Goal: Task Accomplishment & Management: Manage account settings

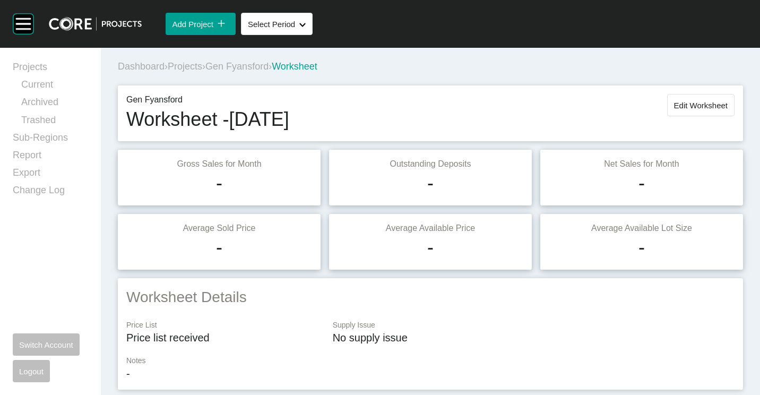
scroll to position [648, 0]
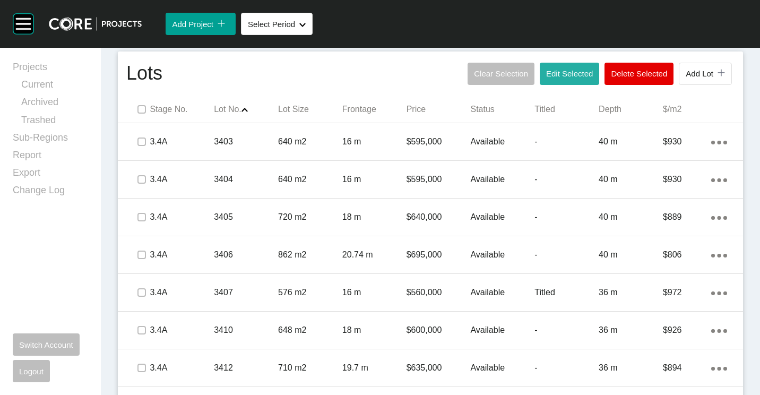
click at [546, 69] on span "Edit Selected" at bounding box center [569, 73] width 47 height 9
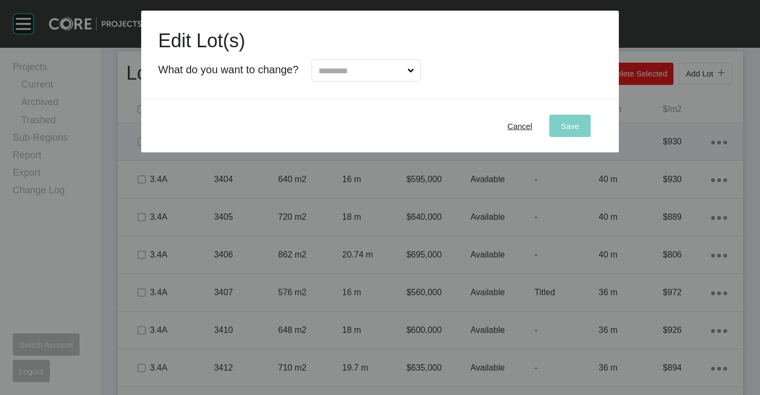
click at [510, 124] on span "Cancel" at bounding box center [519, 125] width 25 height 9
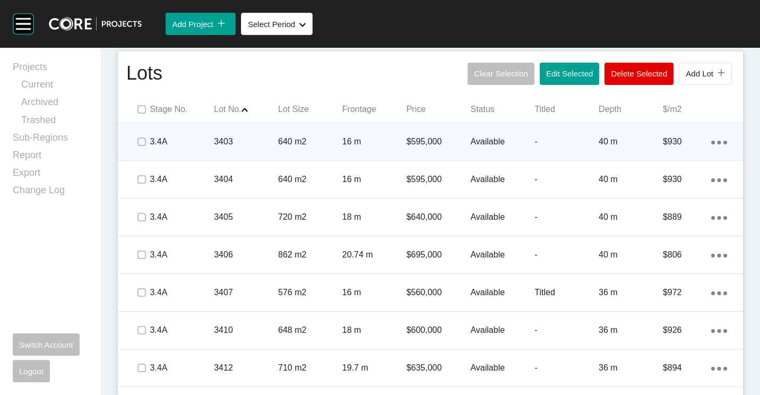
click at [140, 134] on span at bounding box center [142, 142] width 16 height 16
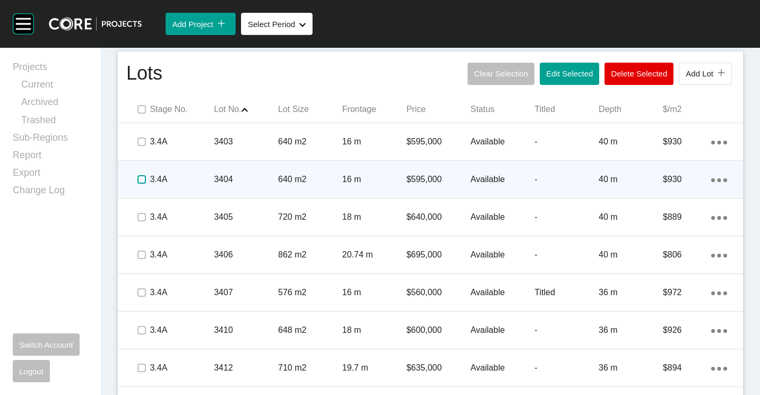
drag, startPoint x: 142, startPoint y: 176, endPoint x: 144, endPoint y: 215, distance: 39.3
click at [142, 177] on label at bounding box center [141, 179] width 8 height 8
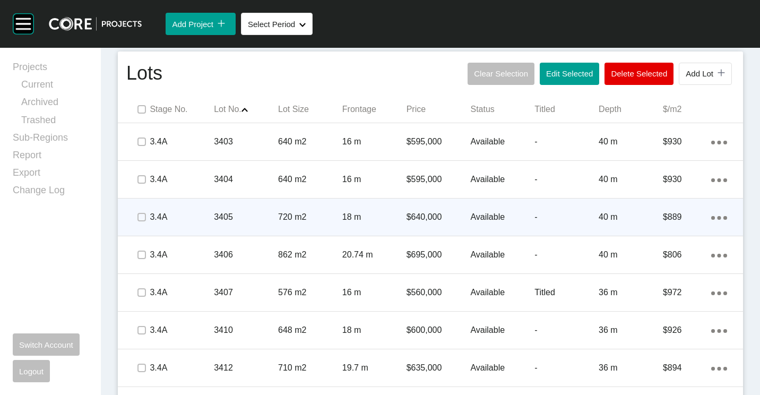
drag, startPoint x: 143, startPoint y: 222, endPoint x: 142, endPoint y: 234, distance: 11.7
click at [143, 223] on span at bounding box center [142, 217] width 16 height 16
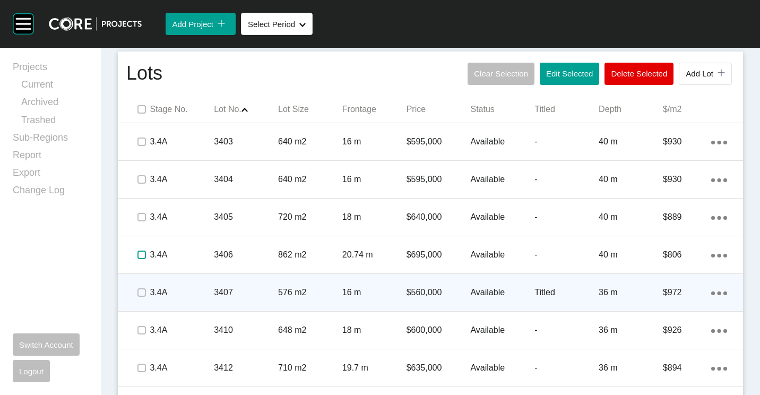
drag, startPoint x: 141, startPoint y: 256, endPoint x: 153, endPoint y: 298, distance: 43.6
click at [141, 256] on label at bounding box center [141, 254] width 8 height 8
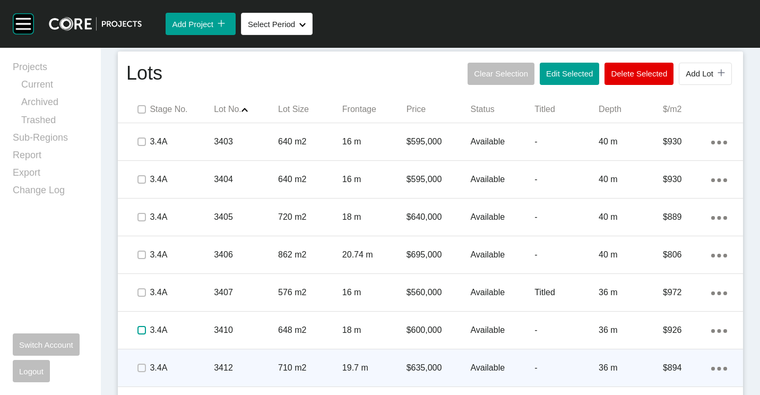
drag, startPoint x: 144, startPoint y: 328, endPoint x: 145, endPoint y: 359, distance: 30.8
click at [144, 338] on div at bounding box center [142, 329] width 16 height 37
click at [141, 366] on label at bounding box center [141, 367] width 8 height 8
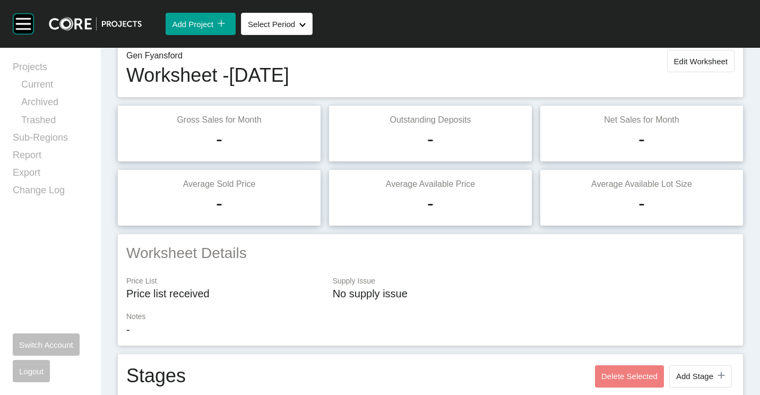
scroll to position [0, 0]
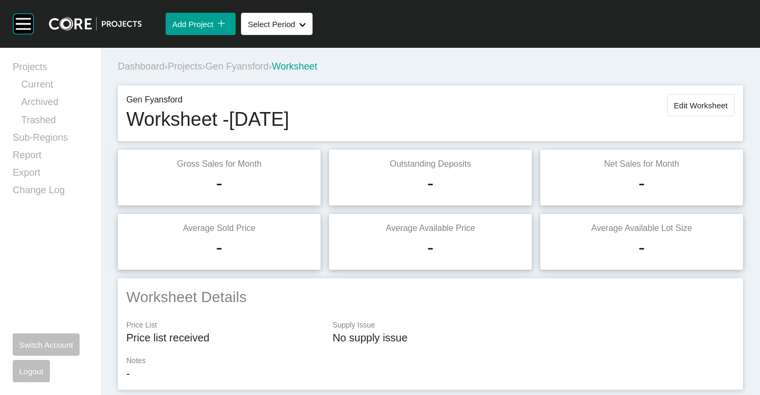
drag, startPoint x: 674, startPoint y: 106, endPoint x: 672, endPoint y: 113, distance: 7.7
click at [674, 106] on span "Edit Worksheet" at bounding box center [701, 105] width 54 height 9
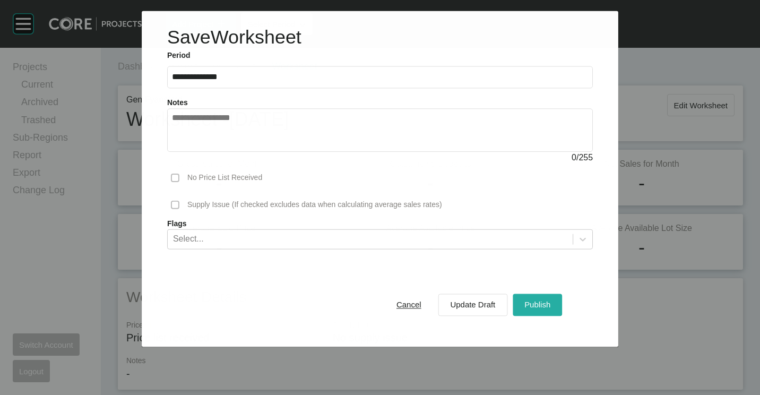
click at [539, 308] on span "Publish" at bounding box center [537, 304] width 26 height 9
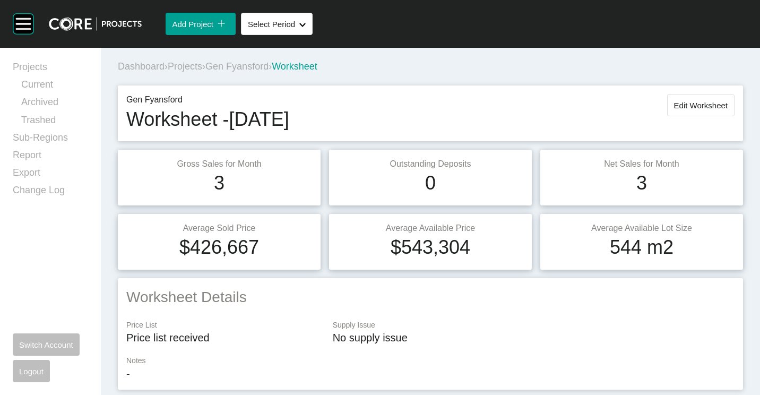
click at [189, 72] on div "Dashboard › Projects › Gen Fyansford › Worksheet" at bounding box center [432, 66] width 629 height 13
click at [192, 64] on span "Projects" at bounding box center [185, 66] width 34 height 11
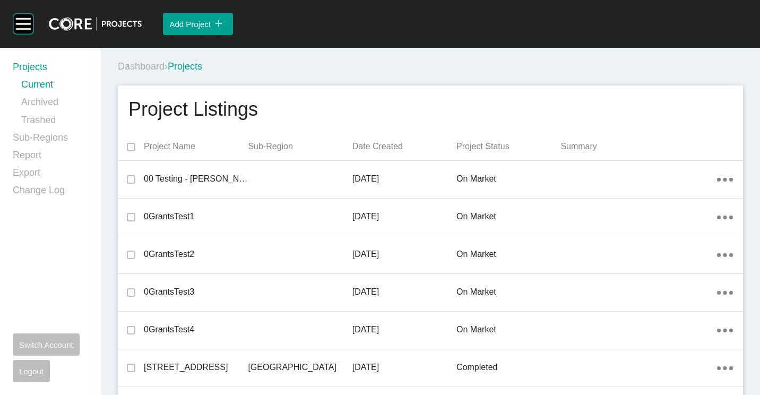
scroll to position [4915, 0]
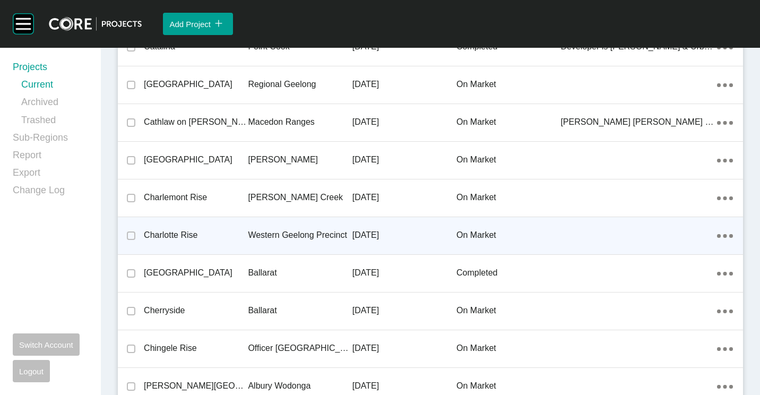
click at [265, 246] on div "Western Geelong Precinct" at bounding box center [300, 235] width 104 height 33
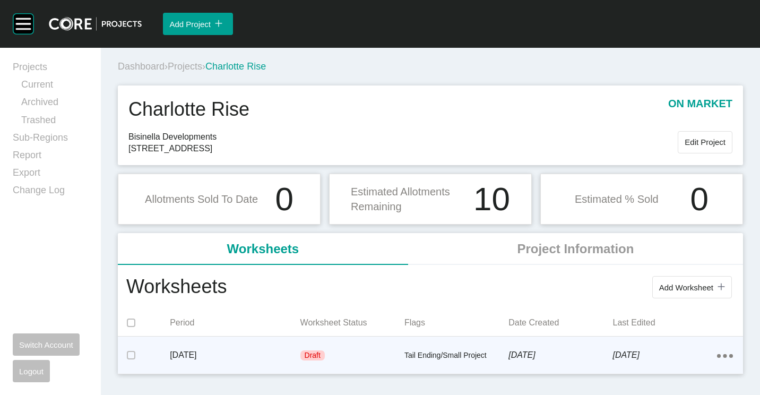
click at [335, 347] on div "Draft" at bounding box center [352, 356] width 104 height 32
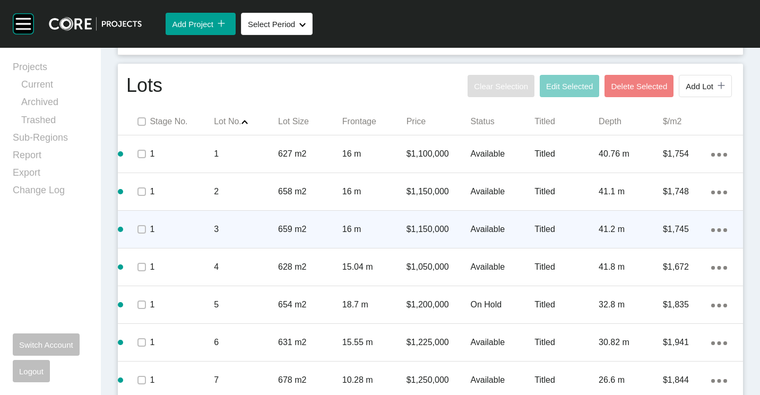
scroll to position [584, 0]
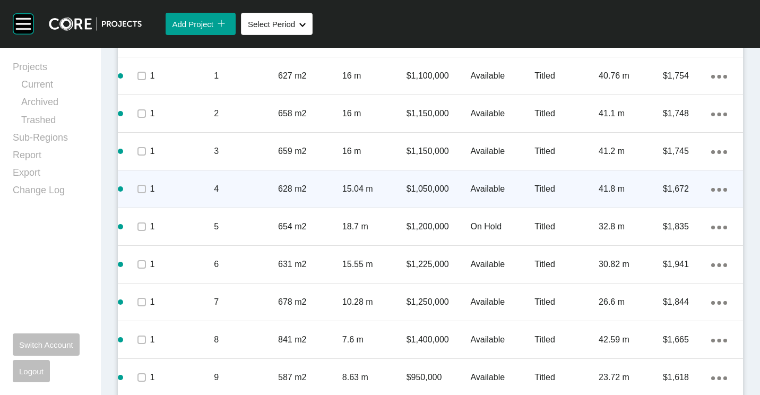
click at [250, 190] on p "4" at bounding box center [246, 189] width 64 height 12
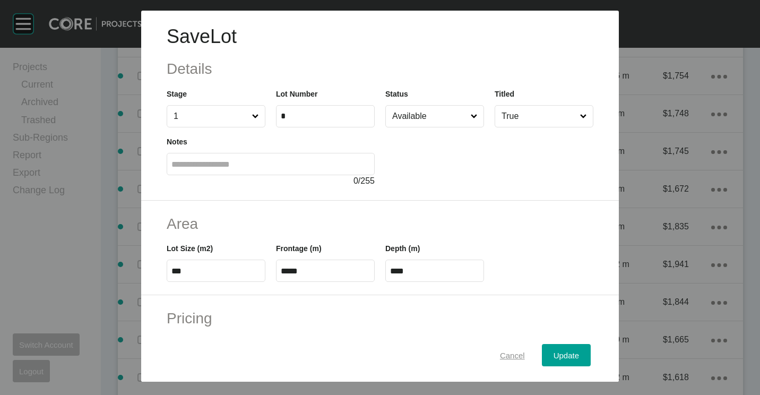
click at [506, 345] on button "Cancel" at bounding box center [512, 355] width 48 height 22
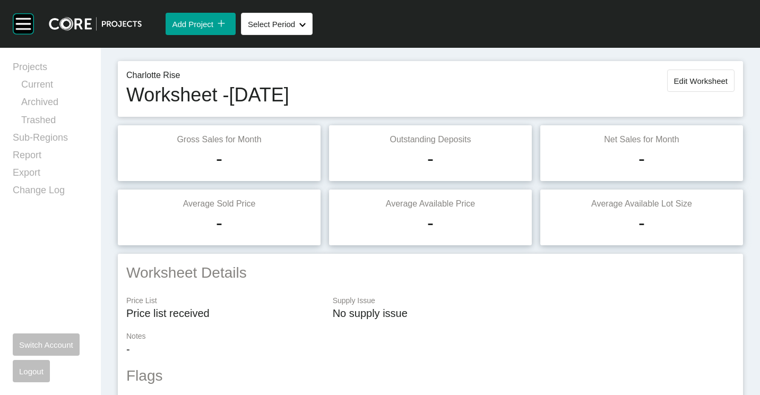
scroll to position [0, 0]
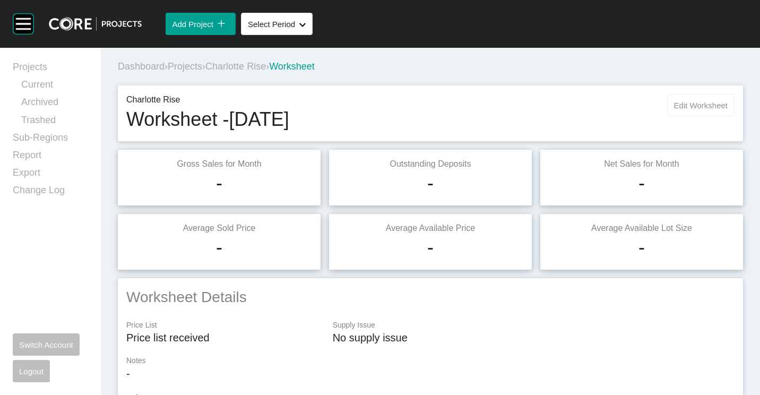
click at [691, 108] on span "Edit Worksheet" at bounding box center [701, 105] width 54 height 9
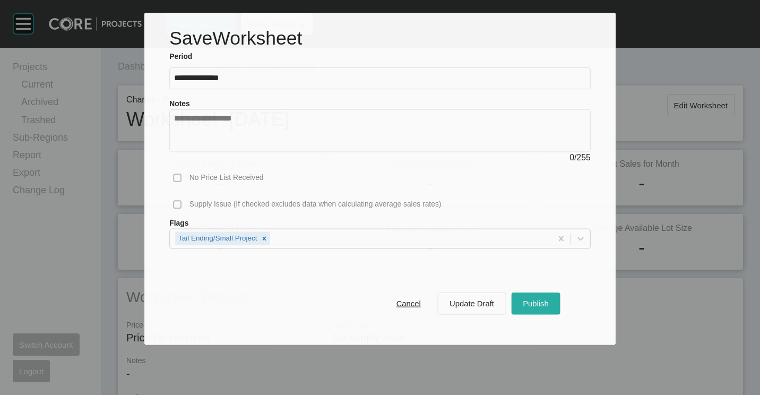
click at [522, 299] on div "Publish" at bounding box center [535, 303] width 31 height 14
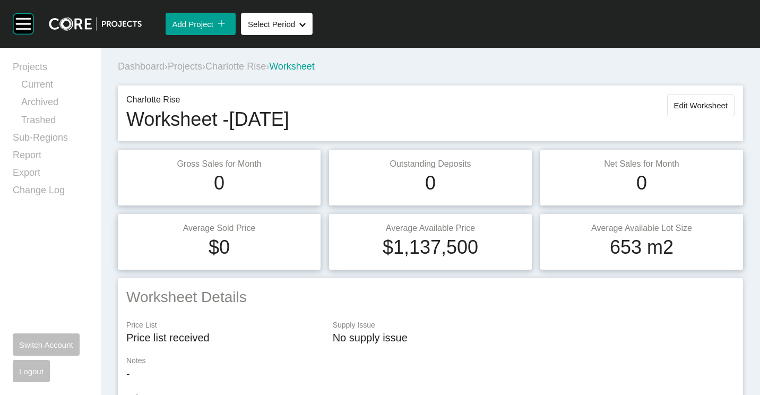
click at [194, 68] on span "Projects" at bounding box center [185, 66] width 34 height 11
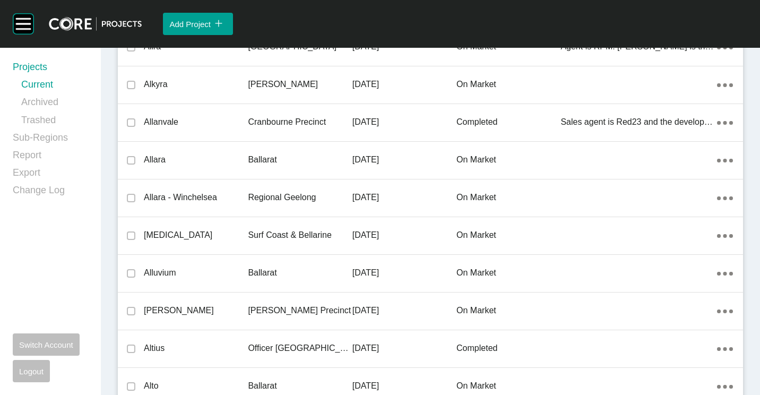
scroll to position [12411, 0]
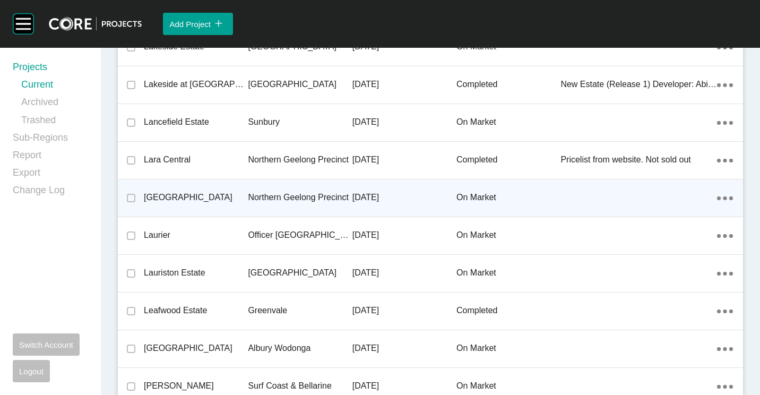
click at [261, 192] on p "Northern Geelong Precinct" at bounding box center [300, 198] width 104 height 12
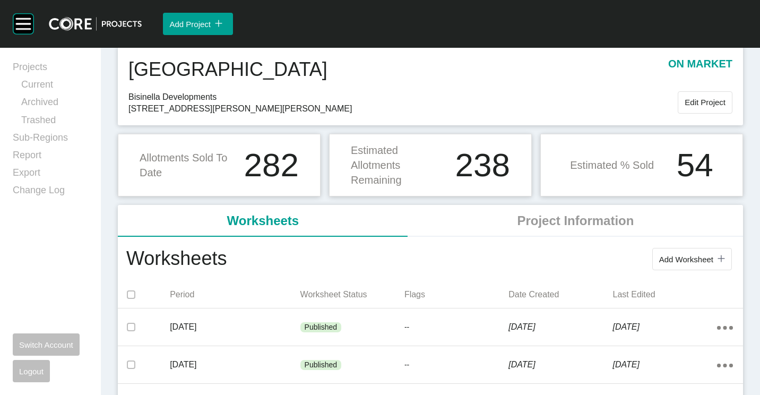
scroll to position [53, 0]
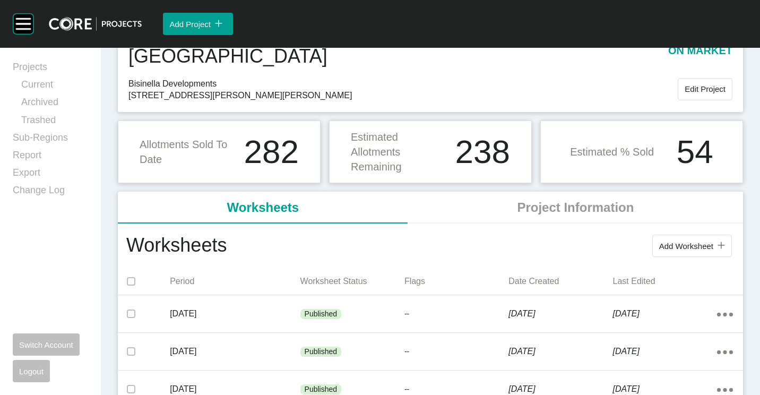
click at [641, 232] on div "Worksheets Add Worksheet icon/tick copy 11 Created with Sketch." at bounding box center [430, 245] width 625 height 45
click at [675, 241] on span "Add Worksheet" at bounding box center [686, 245] width 54 height 9
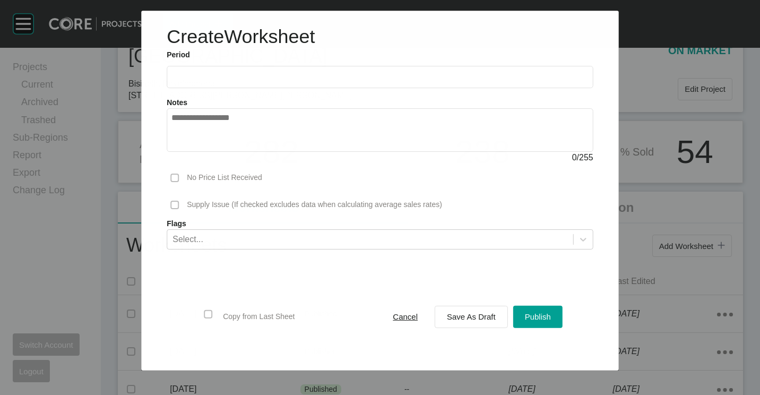
click at [194, 77] on input "text" at bounding box center [379, 77] width 417 height 9
drag, startPoint x: 264, startPoint y: 158, endPoint x: 400, endPoint y: 212, distance: 146.7
click at [264, 158] on li "Sep" at bounding box center [258, 154] width 36 height 18
type input "**********"
click at [464, 315] on span "Save As Draft" at bounding box center [471, 316] width 49 height 9
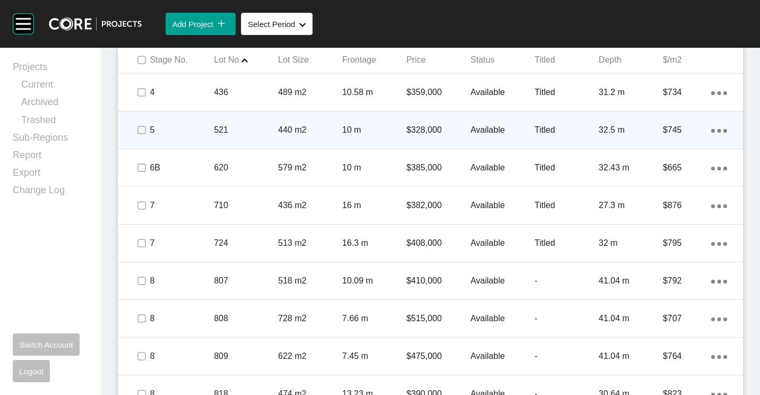
scroll to position [704, 0]
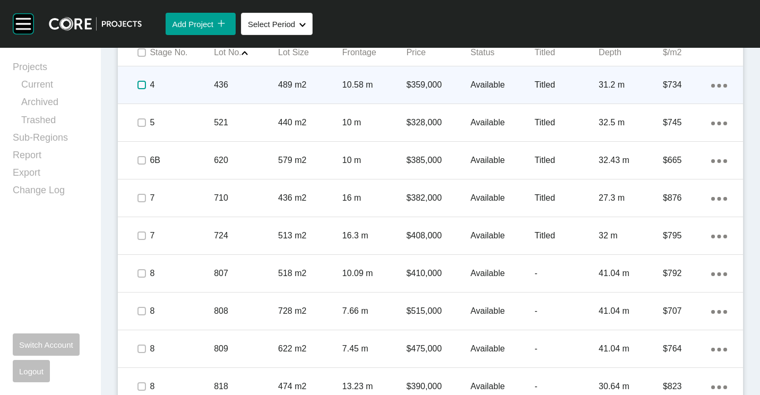
drag, startPoint x: 141, startPoint y: 85, endPoint x: 140, endPoint y: 102, distance: 17.0
click at [141, 86] on label at bounding box center [141, 85] width 8 height 8
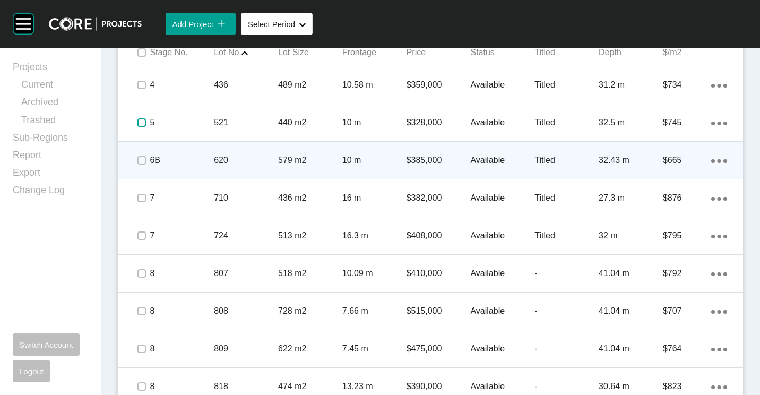
drag, startPoint x: 140, startPoint y: 118, endPoint x: 144, endPoint y: 143, distance: 24.8
click at [140, 119] on label at bounding box center [141, 122] width 8 height 8
drag, startPoint x: 143, startPoint y: 163, endPoint x: 147, endPoint y: 186, distance: 23.3
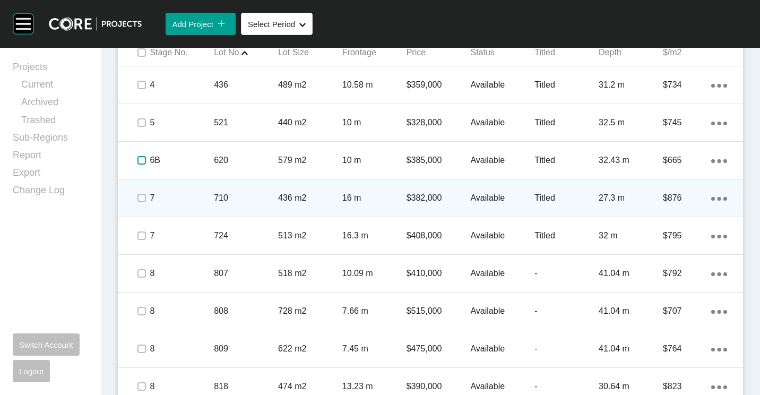
click at [143, 163] on label at bounding box center [141, 160] width 8 height 8
click at [135, 197] on span at bounding box center [142, 198] width 16 height 16
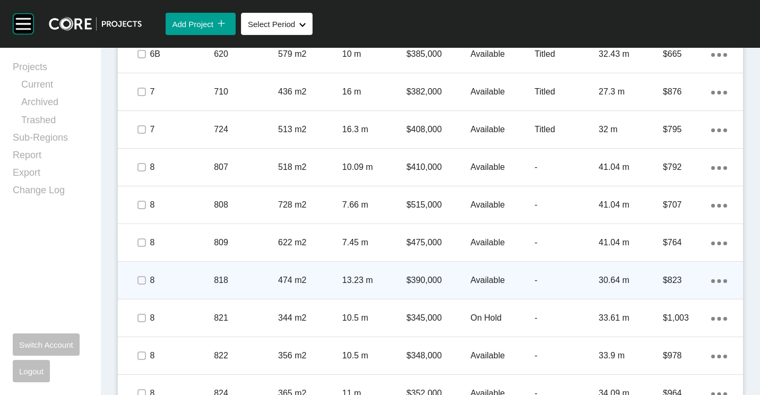
scroll to position [864, 0]
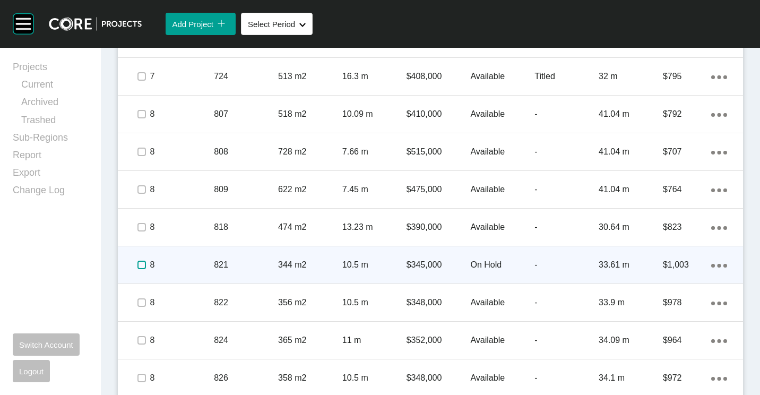
click at [142, 265] on label at bounding box center [141, 264] width 8 height 8
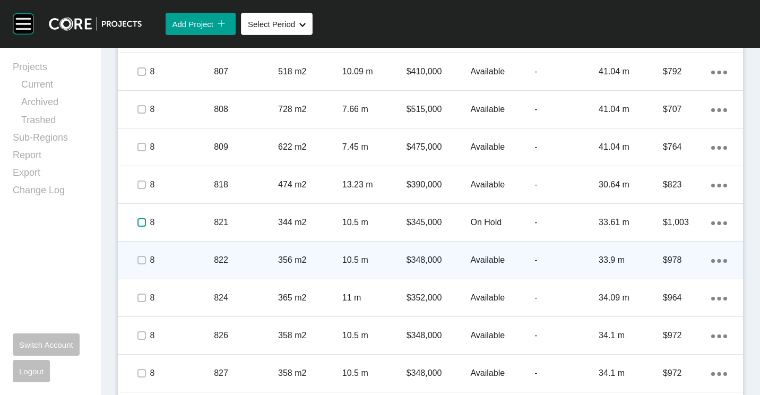
scroll to position [917, 0]
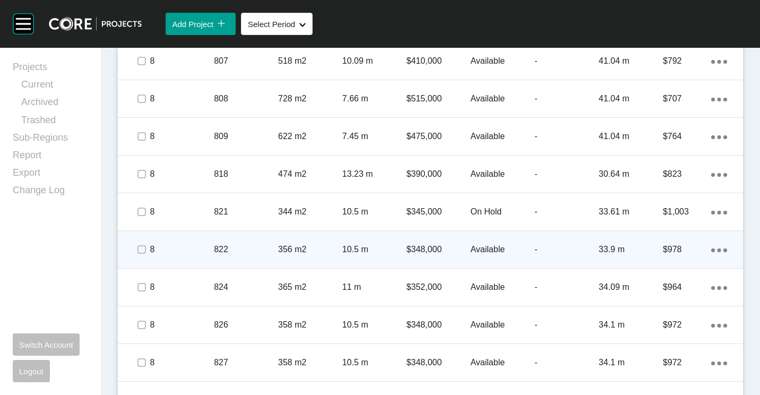
click at [275, 246] on p "822" at bounding box center [246, 249] width 64 height 12
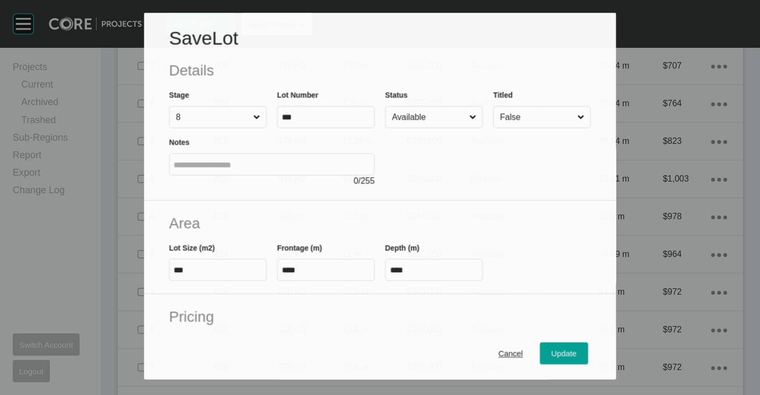
scroll to position [884, 0]
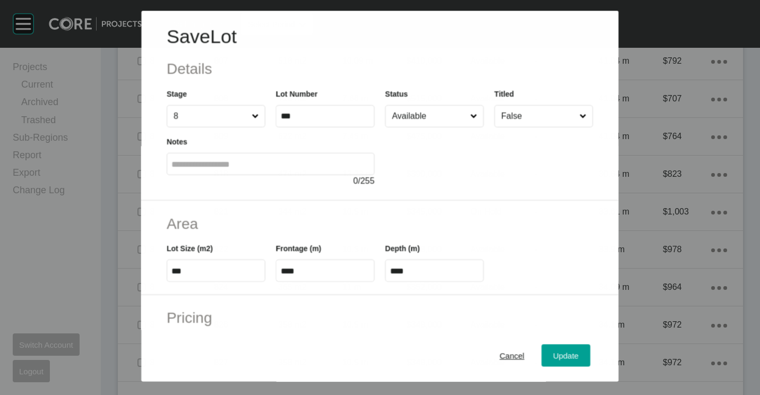
click at [422, 115] on input "Available" at bounding box center [429, 116] width 78 height 21
click at [555, 360] on div "Update" at bounding box center [566, 355] width 31 height 14
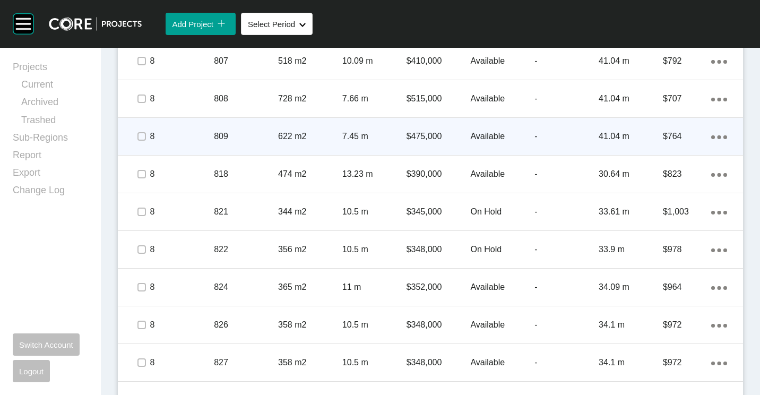
scroll to position [758, 0]
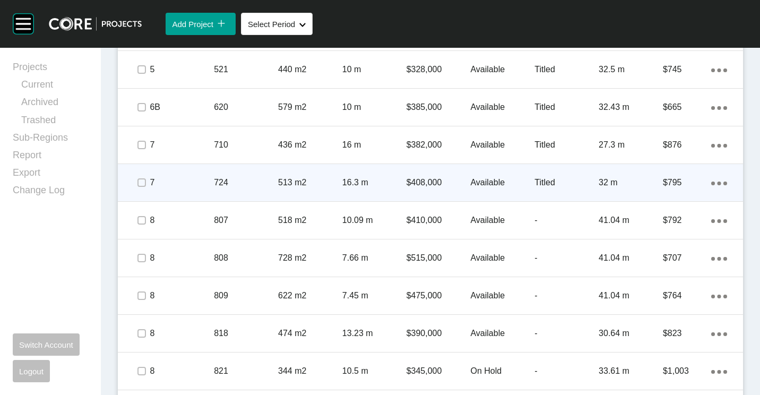
click at [273, 179] on p "724" at bounding box center [246, 183] width 64 height 12
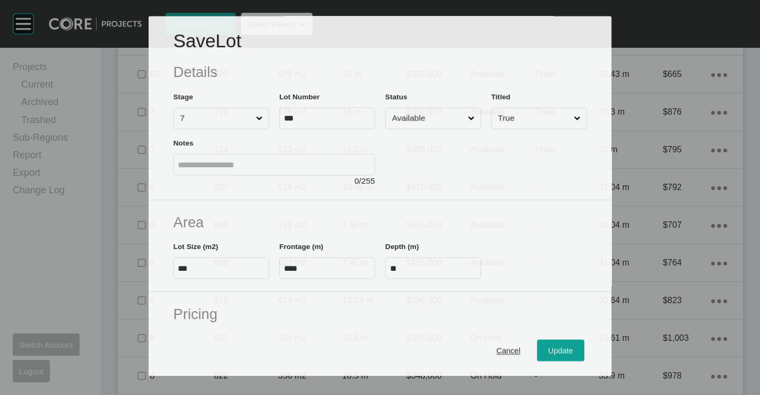
scroll to position [725, 0]
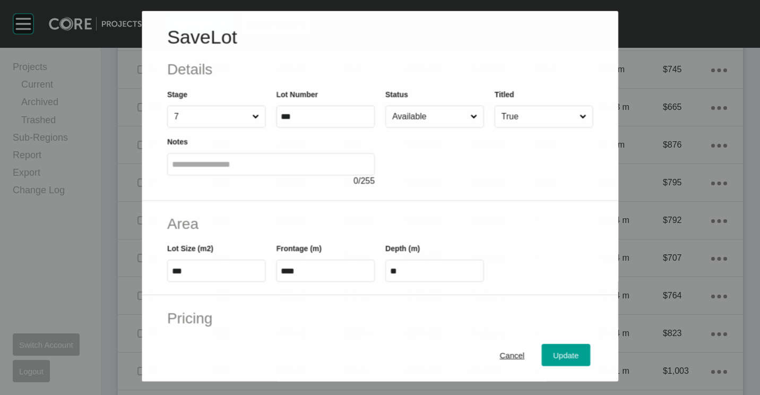
click at [438, 101] on div "Status Available" at bounding box center [434, 107] width 99 height 39
drag, startPoint x: 422, startPoint y: 167, endPoint x: 549, endPoint y: 312, distance: 193.6
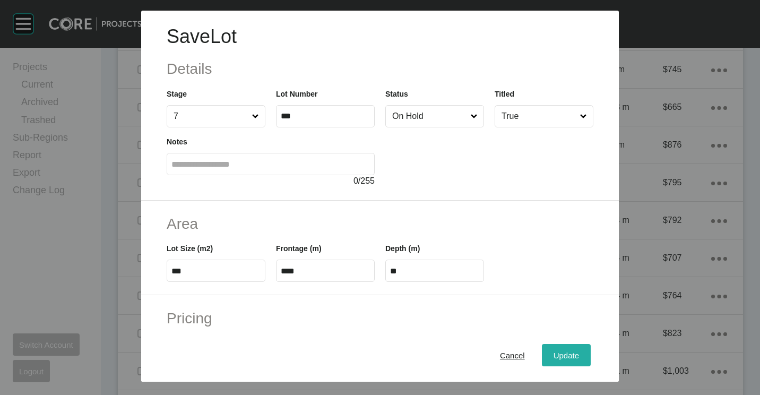
click at [554, 356] on span "Update" at bounding box center [565, 355] width 25 height 9
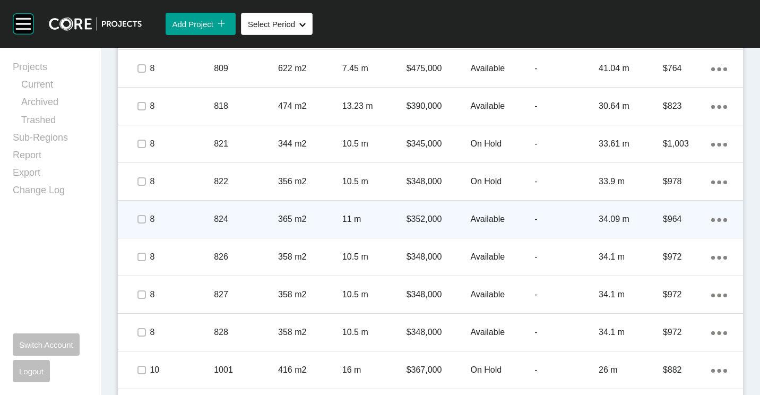
scroll to position [1023, 0]
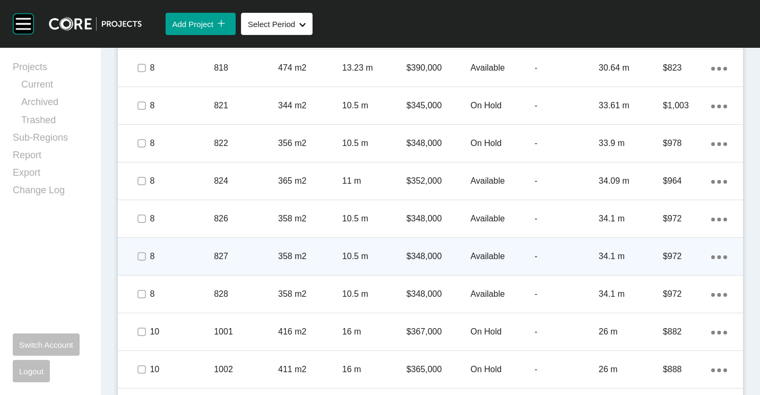
click at [269, 250] on div "827" at bounding box center [246, 256] width 64 height 33
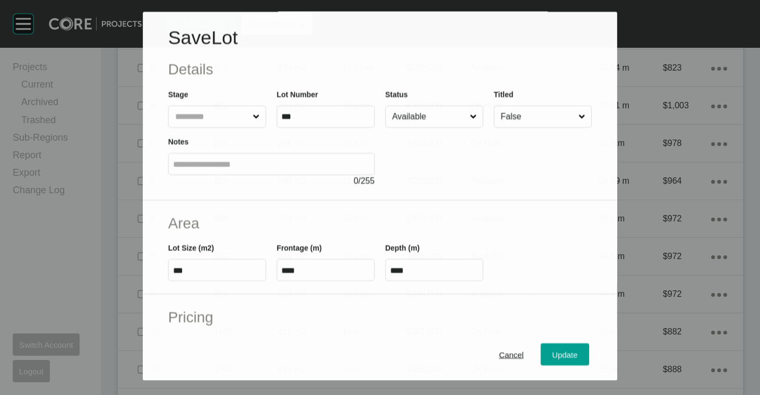
click at [428, 120] on input "Available" at bounding box center [428, 116] width 77 height 21
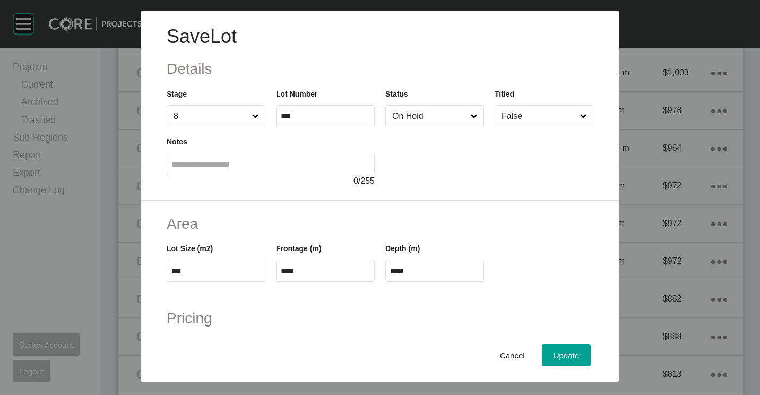
scroll to position [990, 0]
drag, startPoint x: 416, startPoint y: 162, endPoint x: 528, endPoint y: 290, distance: 169.9
click at [558, 353] on span "Update" at bounding box center [565, 355] width 25 height 9
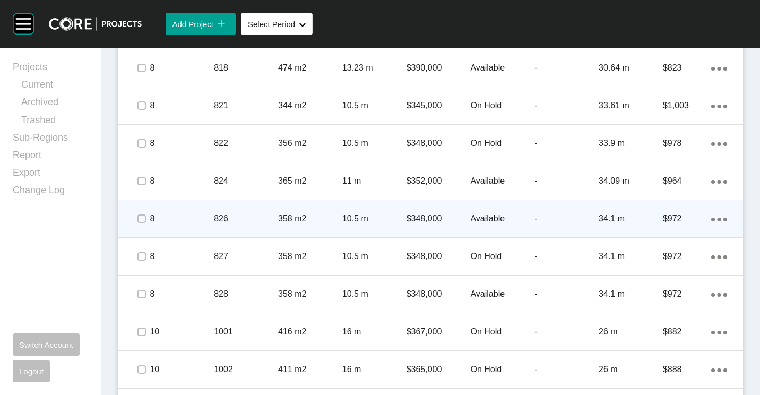
scroll to position [1076, 0]
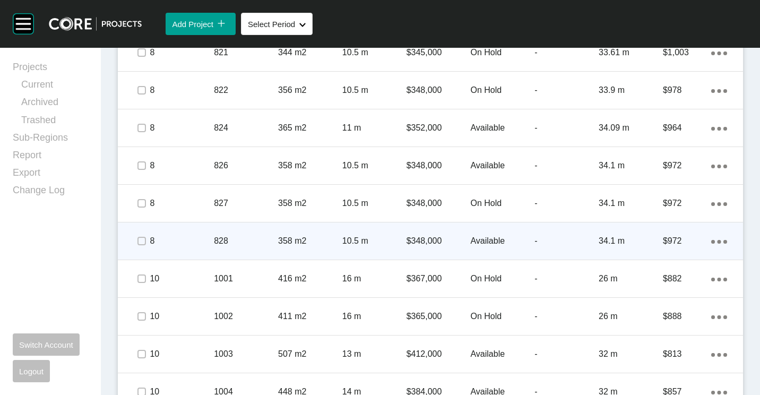
click at [272, 242] on p "828" at bounding box center [246, 241] width 64 height 12
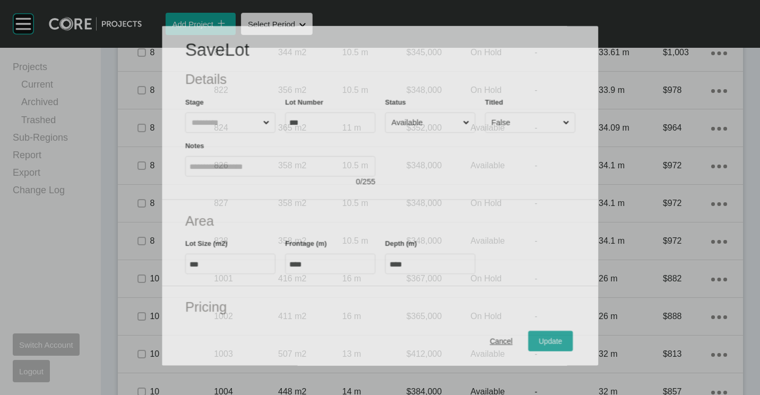
scroll to position [1043, 0]
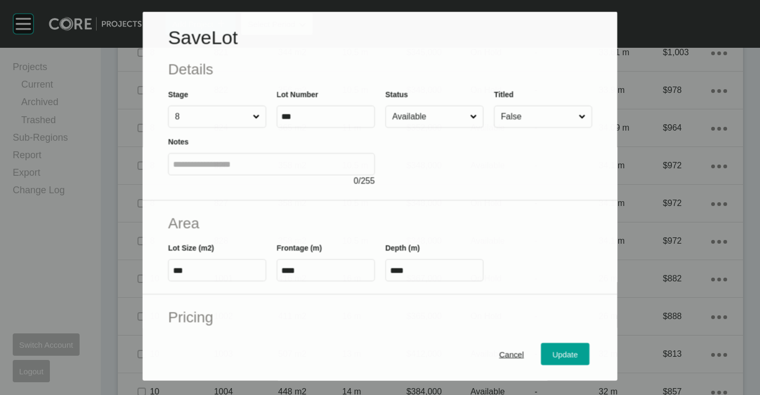
click at [440, 126] on input "Available" at bounding box center [429, 116] width 78 height 21
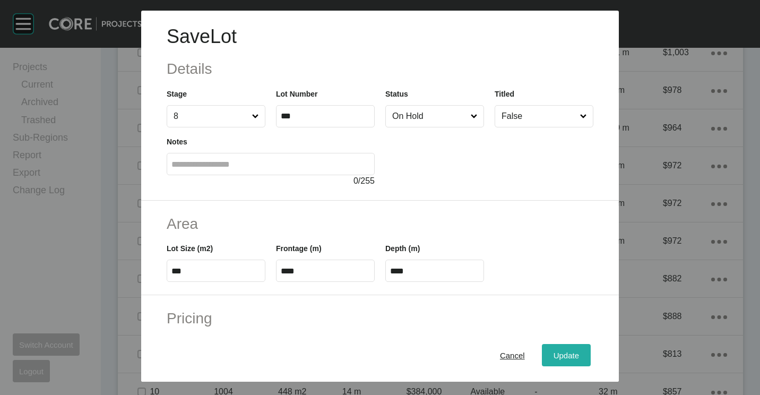
click at [553, 358] on span "Update" at bounding box center [565, 355] width 25 height 9
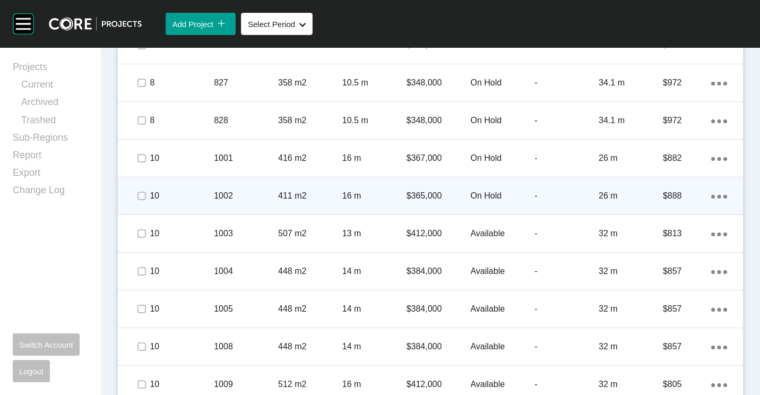
scroll to position [1235, 0]
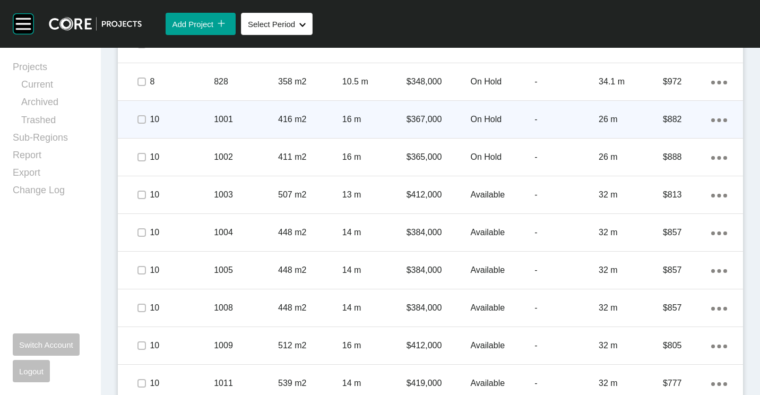
click at [282, 123] on p "416 m2" at bounding box center [310, 120] width 64 height 12
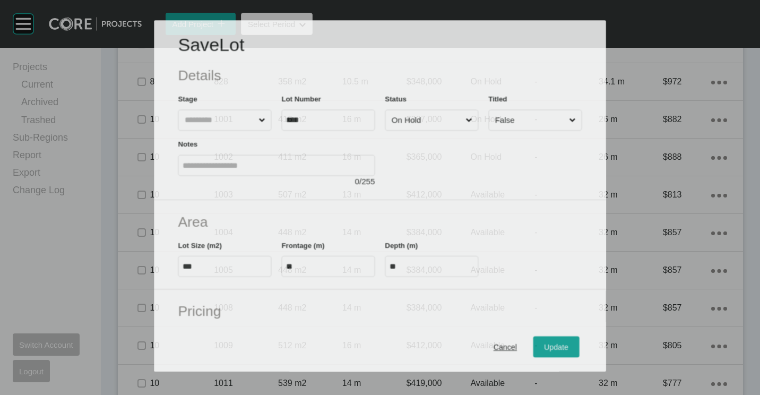
scroll to position [1202, 0]
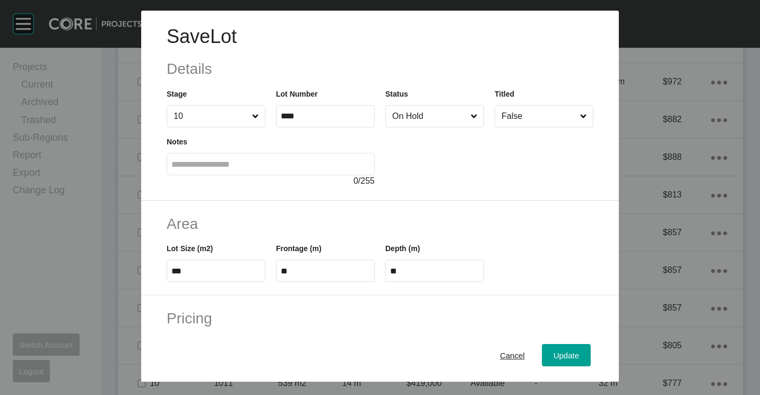
click at [422, 114] on input "On Hold" at bounding box center [429, 116] width 79 height 21
click at [571, 364] on button "Update" at bounding box center [566, 355] width 49 height 22
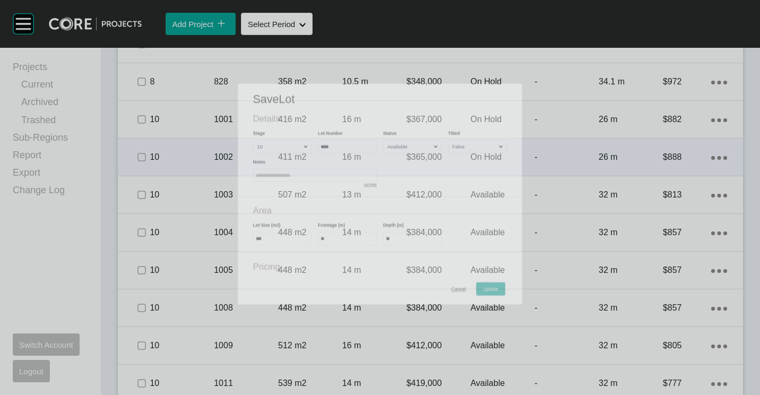
scroll to position [1235, 0]
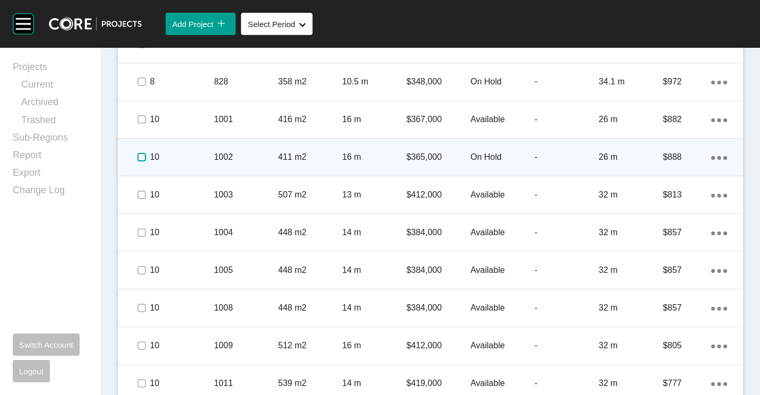
drag, startPoint x: 140, startPoint y: 155, endPoint x: 178, endPoint y: 171, distance: 41.2
click at [140, 155] on label at bounding box center [141, 157] width 8 height 8
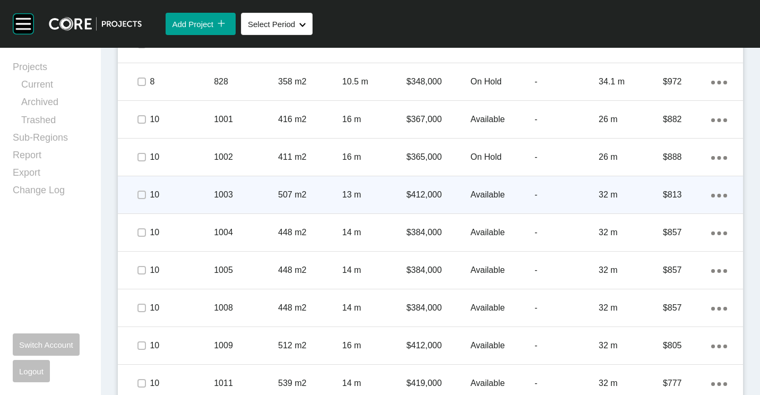
click at [232, 193] on p "1003" at bounding box center [246, 195] width 64 height 12
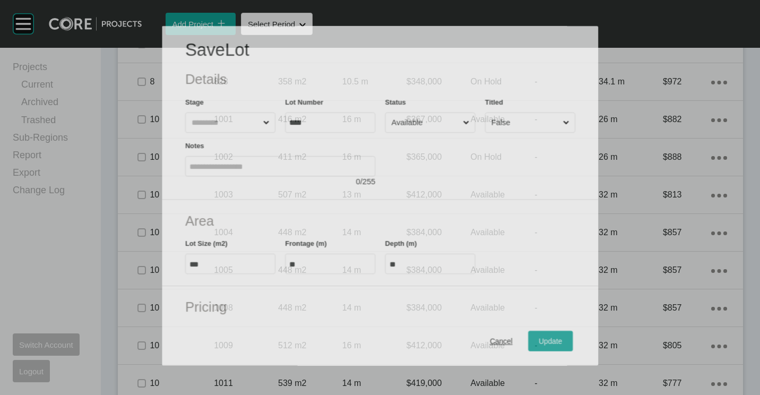
scroll to position [1202, 0]
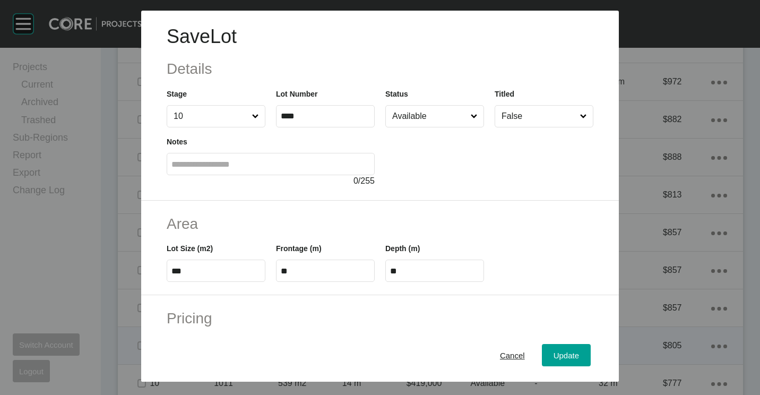
click at [502, 352] on span "Cancel" at bounding box center [512, 355] width 25 height 9
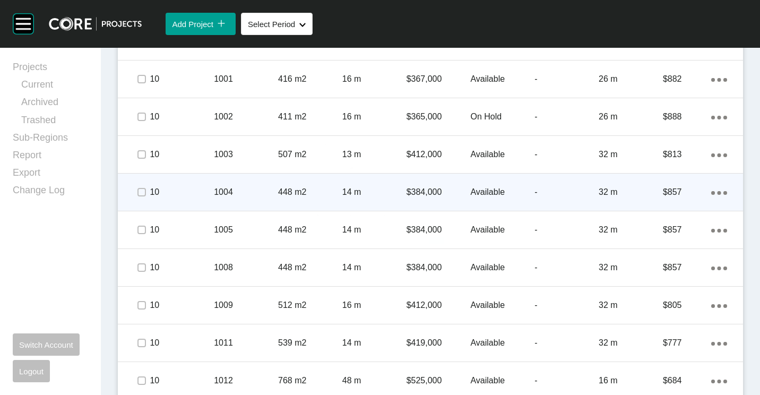
scroll to position [1255, 0]
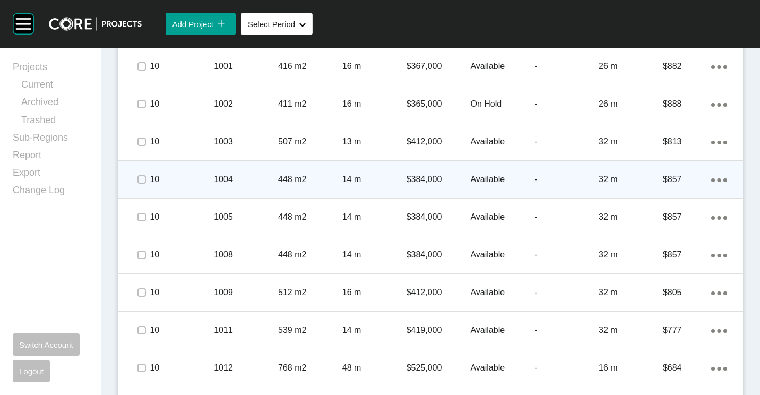
click at [228, 176] on p "1004" at bounding box center [246, 179] width 64 height 12
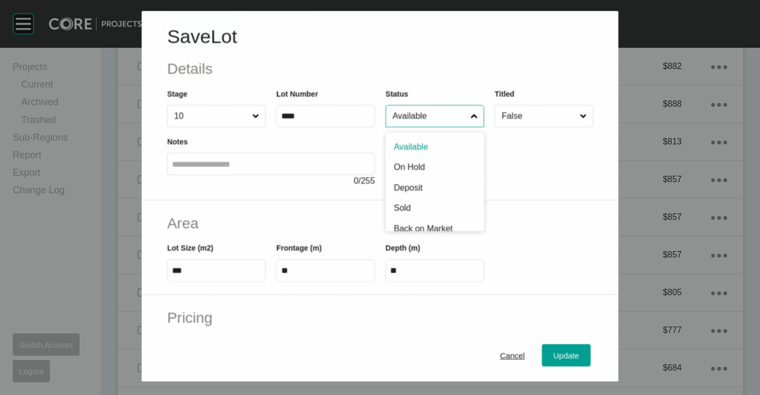
drag, startPoint x: 416, startPoint y: 108, endPoint x: 415, endPoint y: 141, distance: 32.4
click at [416, 113] on input "Available" at bounding box center [429, 116] width 78 height 21
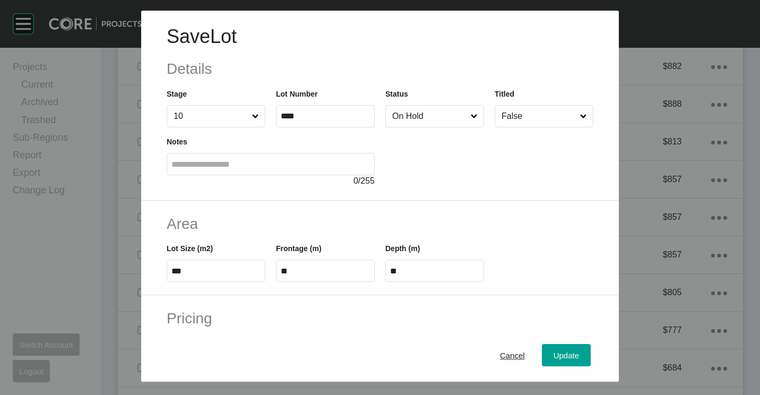
drag, startPoint x: 548, startPoint y: 355, endPoint x: 539, endPoint y: 342, distance: 16.5
click at [553, 355] on span "Update" at bounding box center [565, 355] width 25 height 9
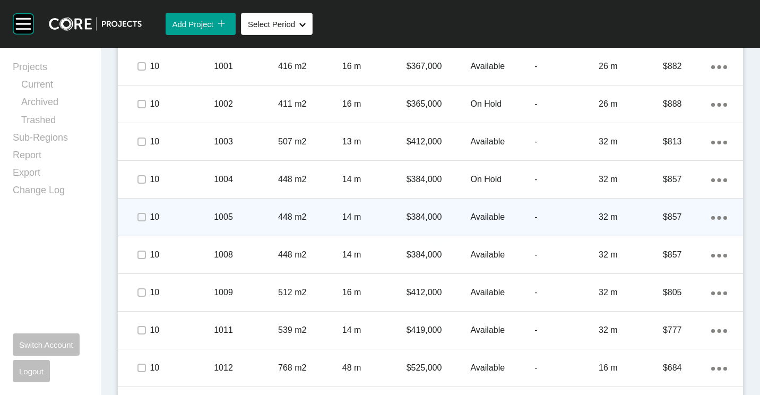
click at [242, 216] on p "1005" at bounding box center [246, 217] width 64 height 12
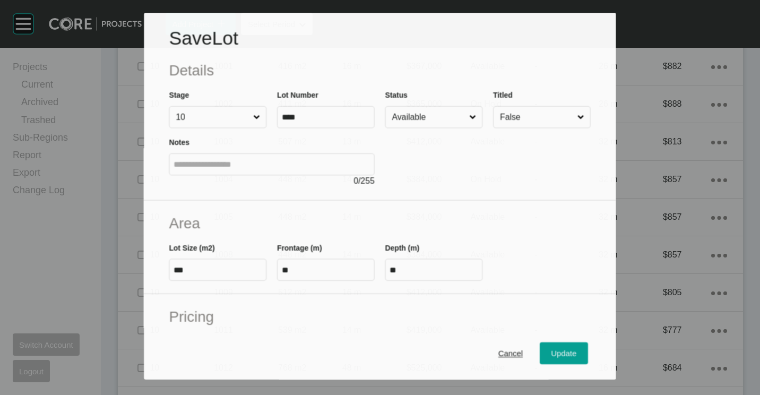
click at [442, 121] on input "Available" at bounding box center [428, 117] width 77 height 21
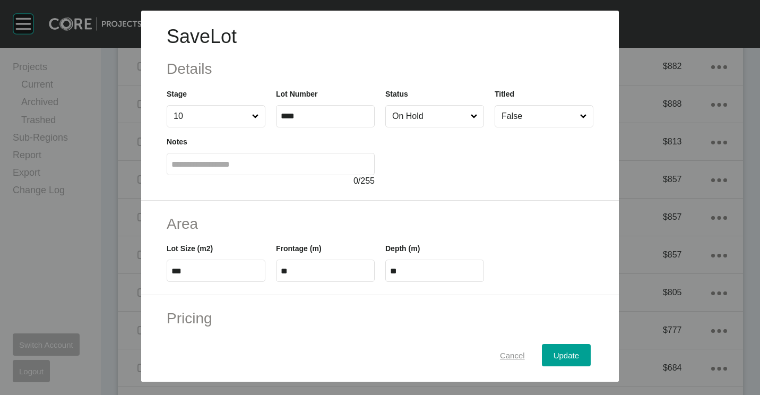
click at [500, 359] on span "Cancel" at bounding box center [512, 355] width 25 height 9
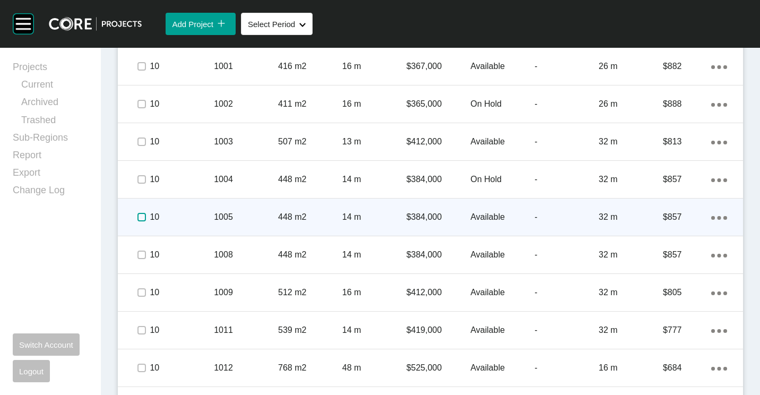
click at [142, 217] on label at bounding box center [141, 217] width 8 height 8
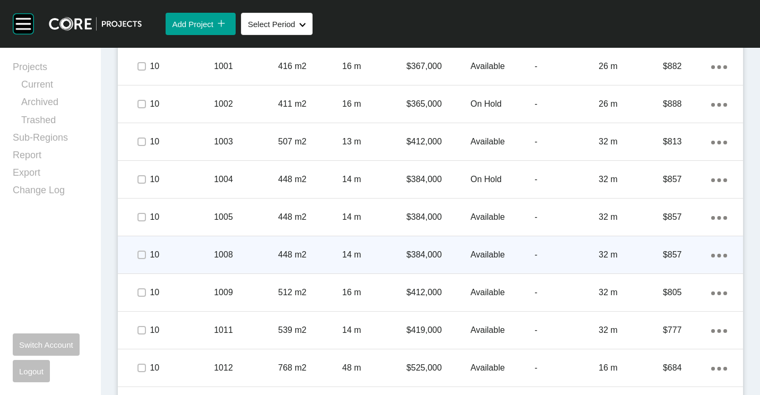
click at [240, 258] on p "1008" at bounding box center [246, 255] width 64 height 12
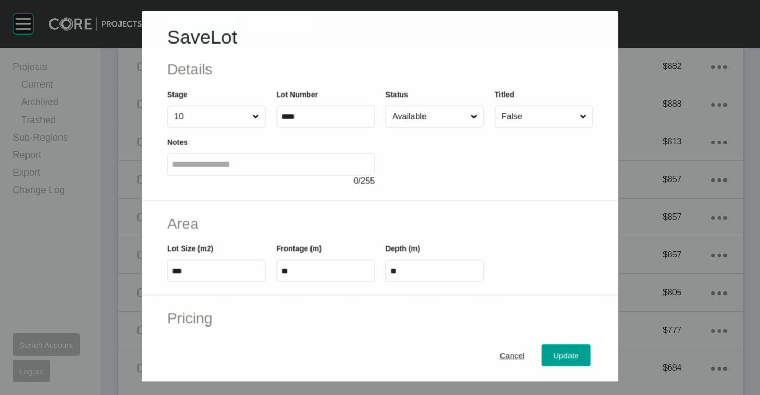
drag, startPoint x: 399, startPoint y: 93, endPoint x: 403, endPoint y: 99, distance: 6.5
click at [403, 98] on label "Status" at bounding box center [396, 94] width 23 height 8
drag, startPoint x: 403, startPoint y: 99, endPoint x: 412, endPoint y: 115, distance: 18.0
click at [411, 109] on input "Available" at bounding box center [429, 116] width 79 height 21
click at [573, 361] on button "Update" at bounding box center [566, 355] width 49 height 22
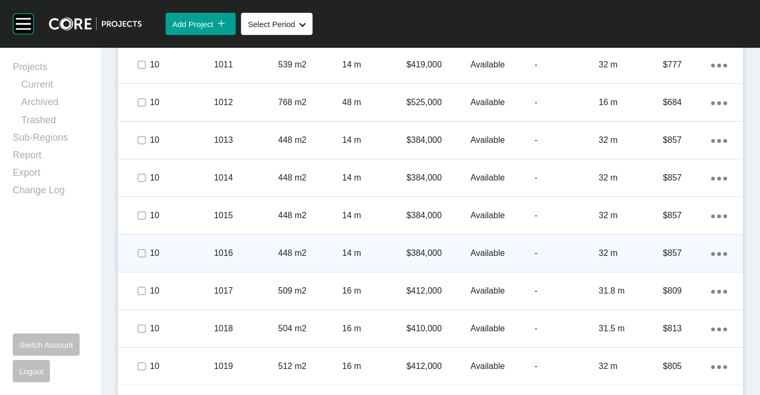
scroll to position [1606, 0]
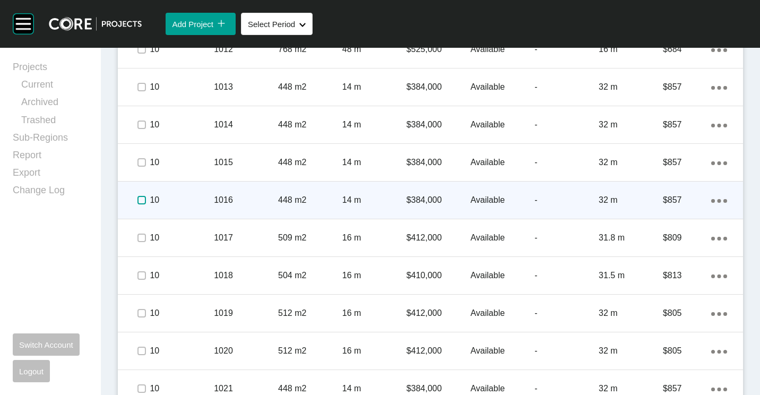
click at [140, 198] on label at bounding box center [141, 200] width 8 height 8
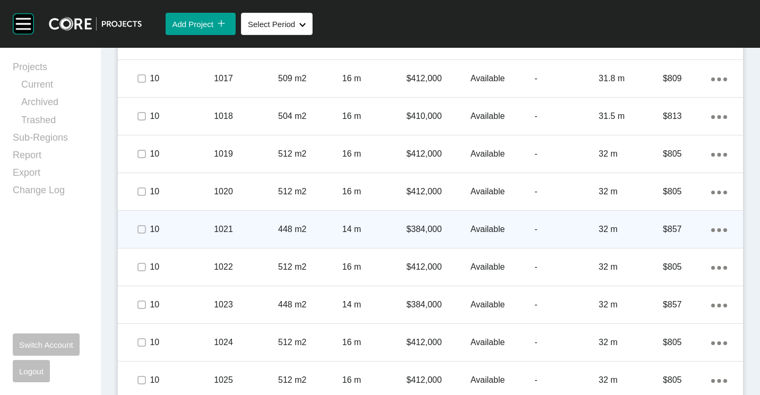
scroll to position [1818, 0]
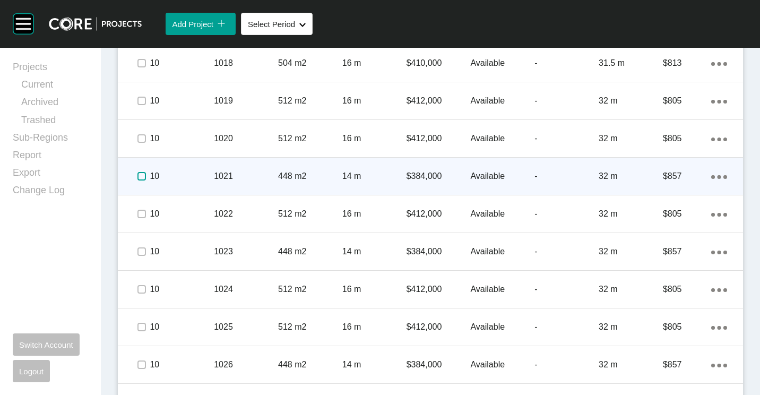
drag, startPoint x: 140, startPoint y: 175, endPoint x: 155, endPoint y: 180, distance: 16.5
click at [140, 175] on label at bounding box center [141, 176] width 8 height 8
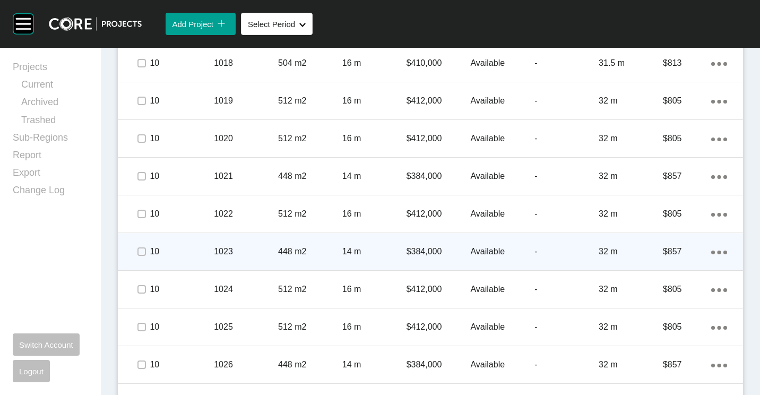
click at [290, 250] on p "448 m2" at bounding box center [310, 252] width 64 height 12
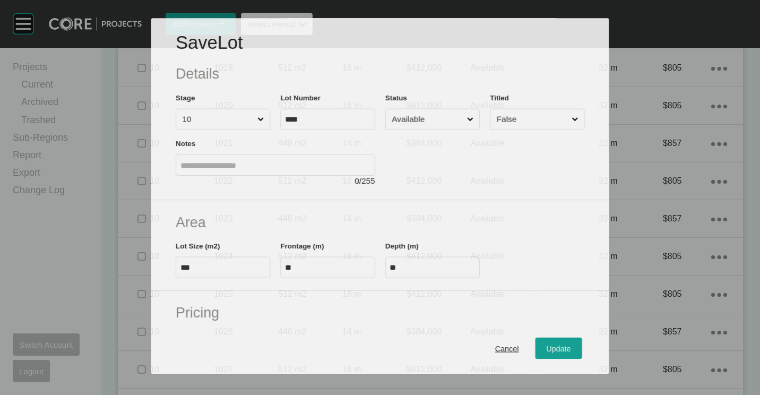
scroll to position [1786, 0]
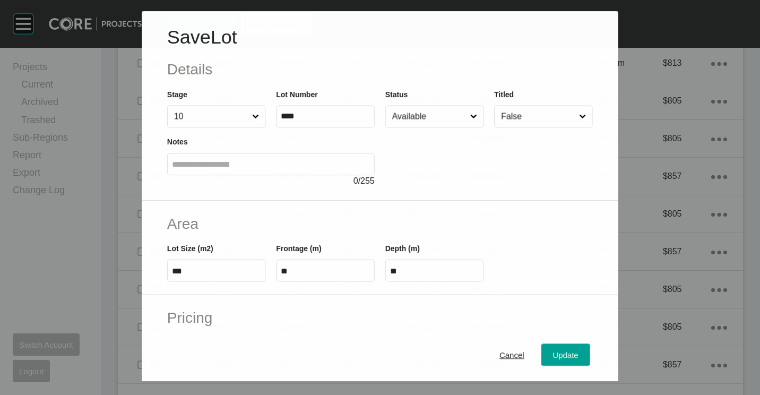
click at [451, 115] on input "Available" at bounding box center [429, 116] width 78 height 21
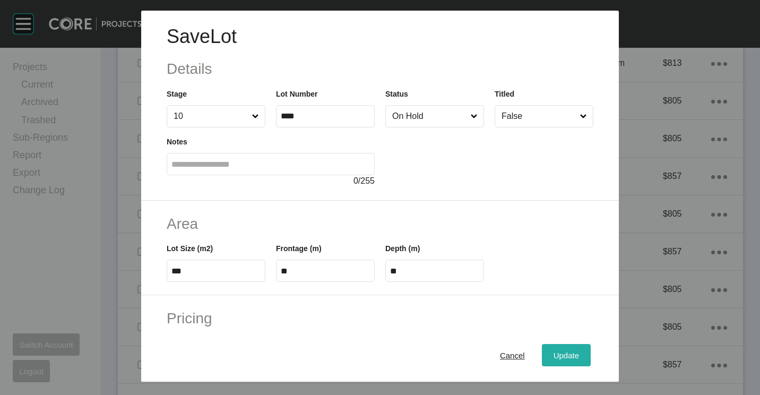
click at [553, 352] on span "Update" at bounding box center [565, 355] width 25 height 9
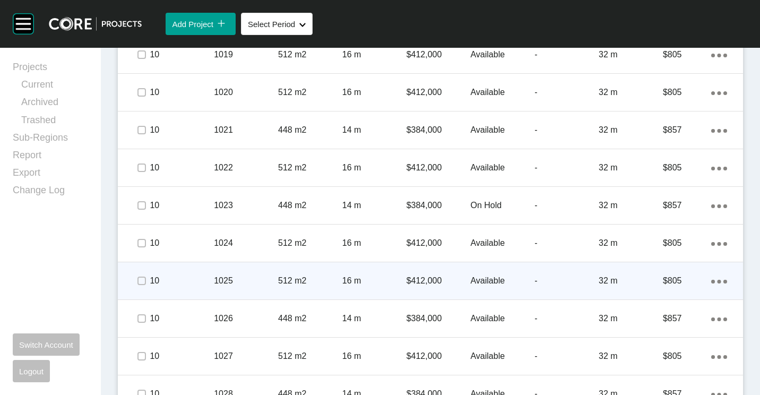
scroll to position [1925, 0]
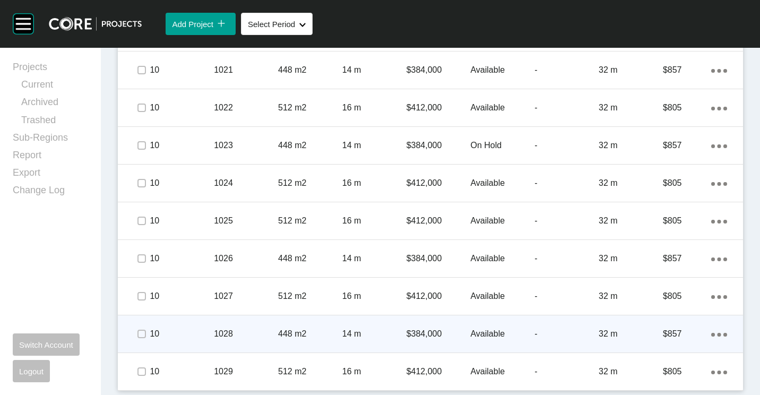
click at [230, 327] on div "1028" at bounding box center [246, 333] width 64 height 33
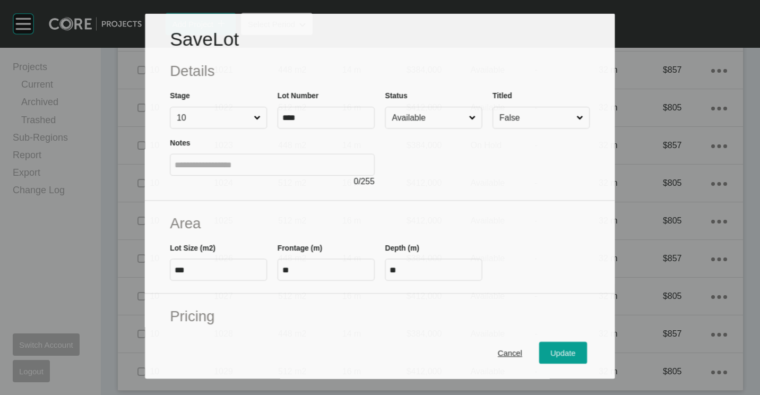
scroll to position [1892, 0]
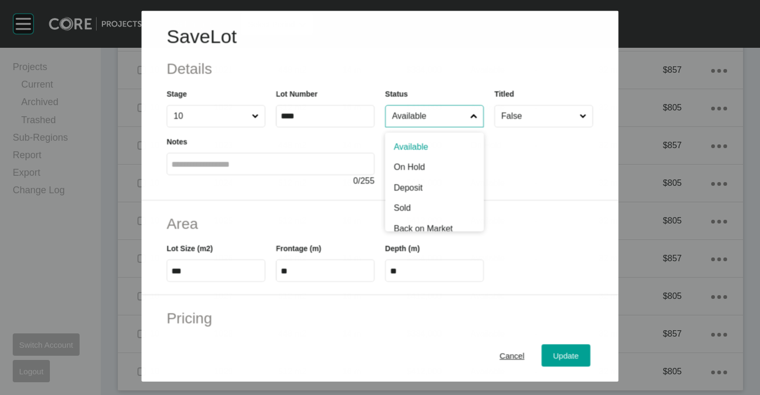
click at [411, 114] on input "Available" at bounding box center [429, 116] width 78 height 21
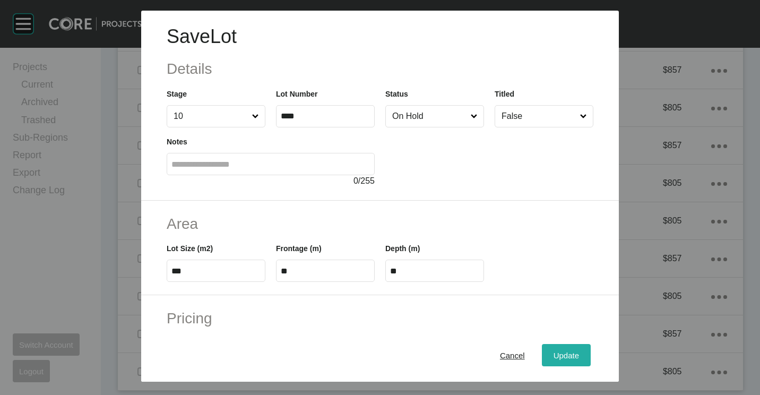
click at [557, 348] on div "Update" at bounding box center [566, 355] width 31 height 14
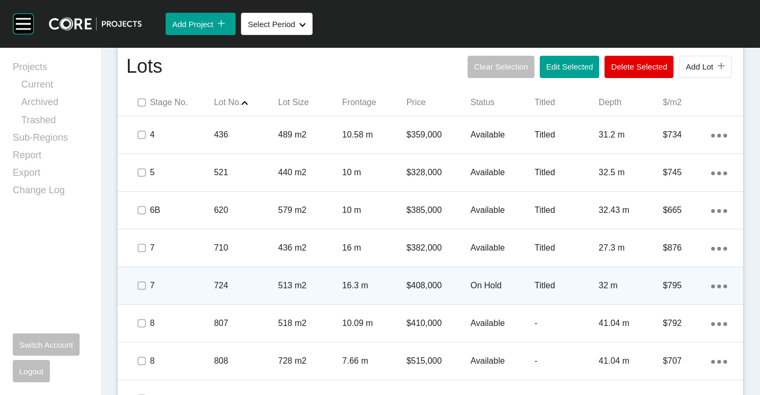
scroll to position [651, 0]
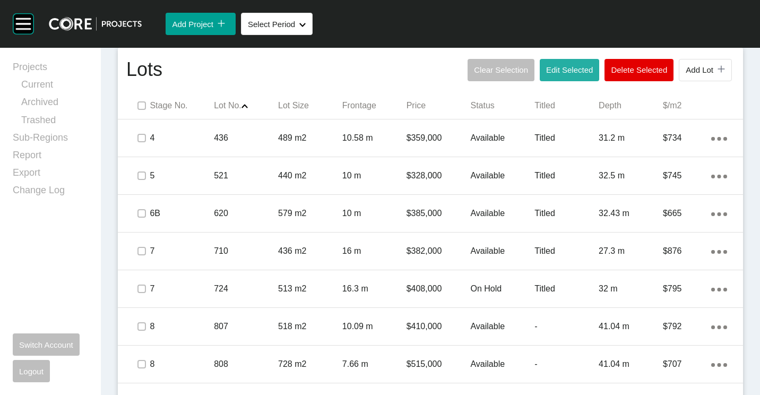
click at [564, 66] on span "Edit Selected" at bounding box center [569, 69] width 47 height 9
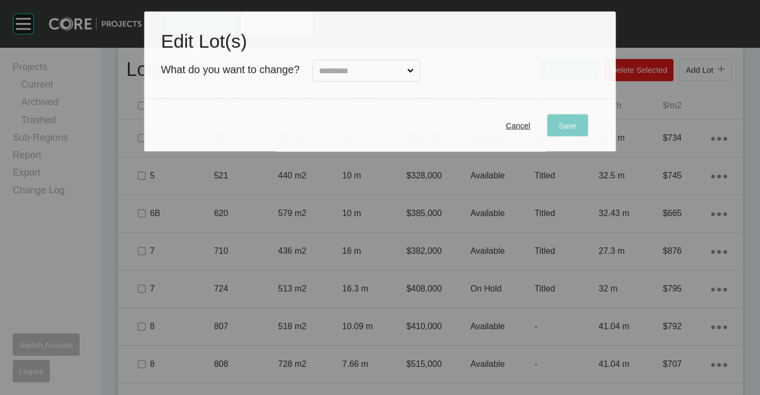
click at [373, 73] on input "text" at bounding box center [361, 70] width 88 height 21
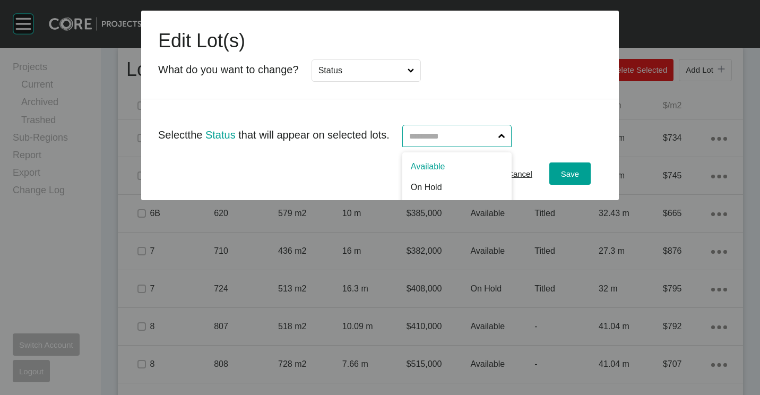
click at [480, 133] on input "text" at bounding box center [451, 135] width 89 height 21
drag, startPoint x: 438, startPoint y: 174, endPoint x: 454, endPoint y: 174, distance: 15.9
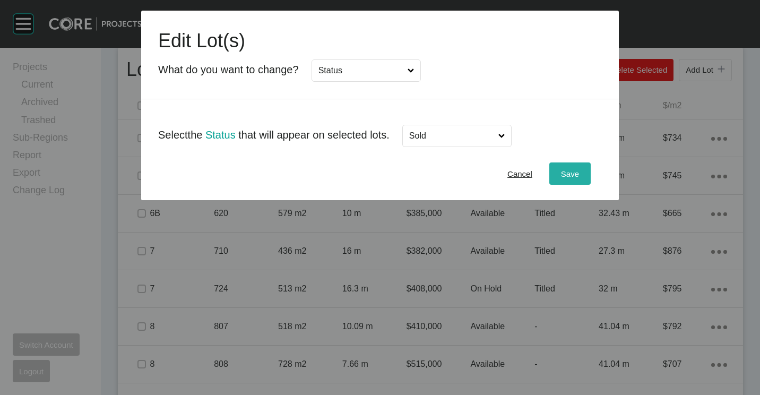
click at [575, 172] on span "Save" at bounding box center [570, 173] width 18 height 9
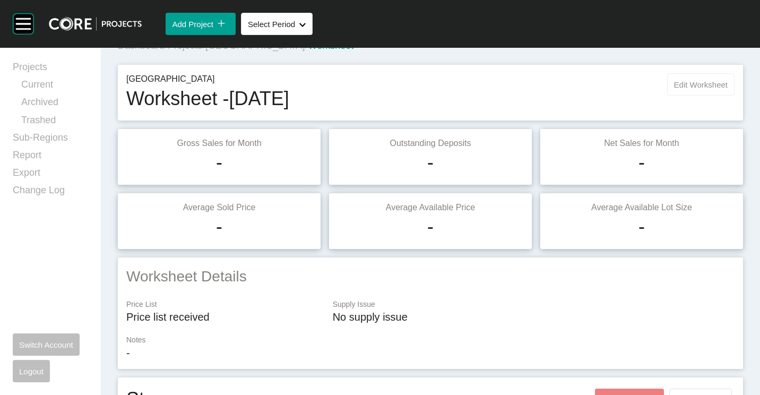
scroll to position [0, 0]
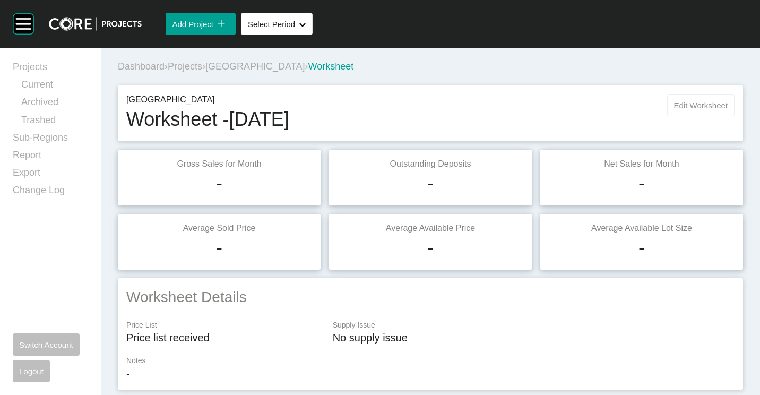
click at [675, 106] on span "Edit Worksheet" at bounding box center [701, 105] width 54 height 9
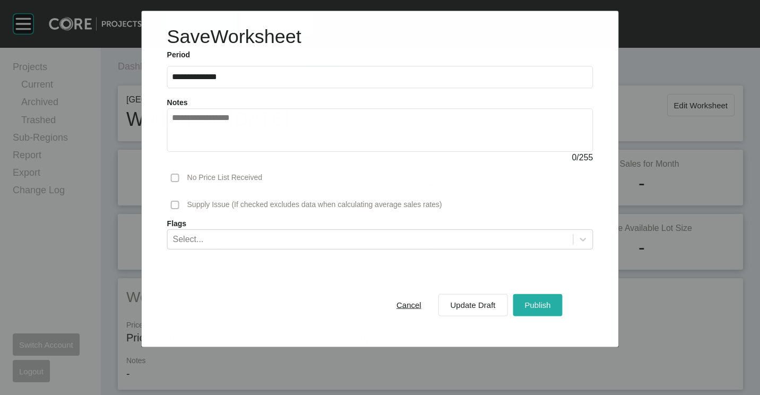
click at [533, 300] on span "Publish" at bounding box center [537, 304] width 26 height 9
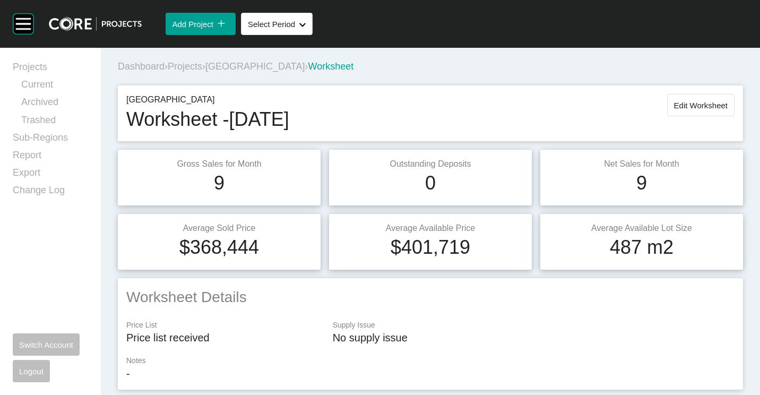
click at [198, 71] on span "Projects" at bounding box center [185, 66] width 34 height 11
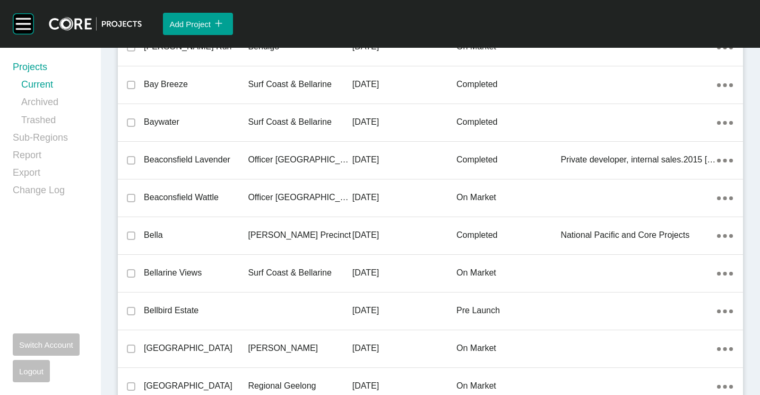
scroll to position [24388, 0]
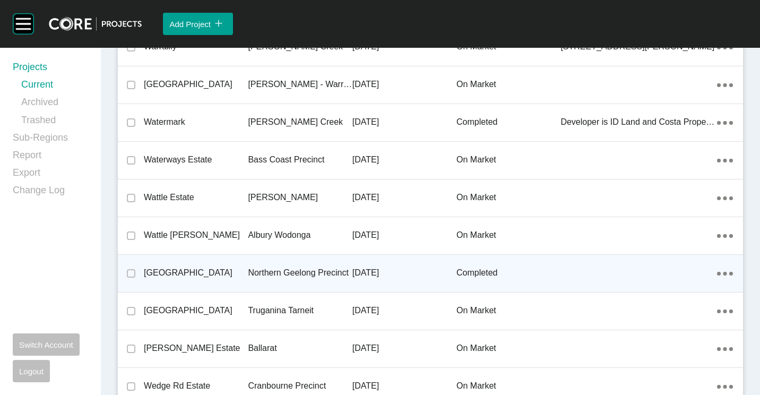
click at [293, 276] on p "Northern Geelong Precinct" at bounding box center [300, 273] width 104 height 12
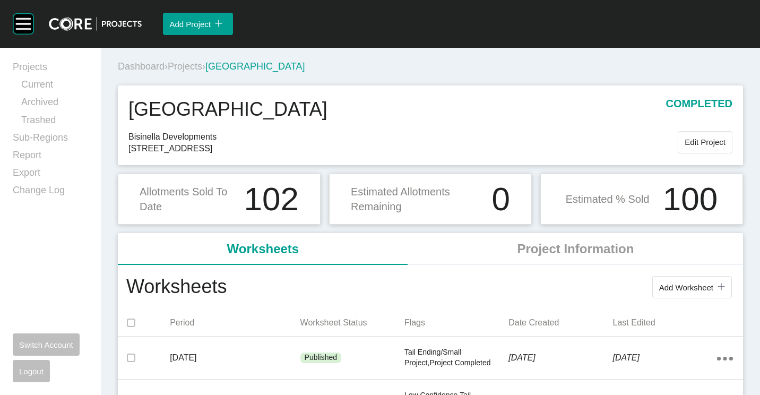
drag, startPoint x: 195, startPoint y: 66, endPoint x: 325, endPoint y: 43, distance: 132.5
click at [195, 66] on span "Projects" at bounding box center [185, 66] width 34 height 11
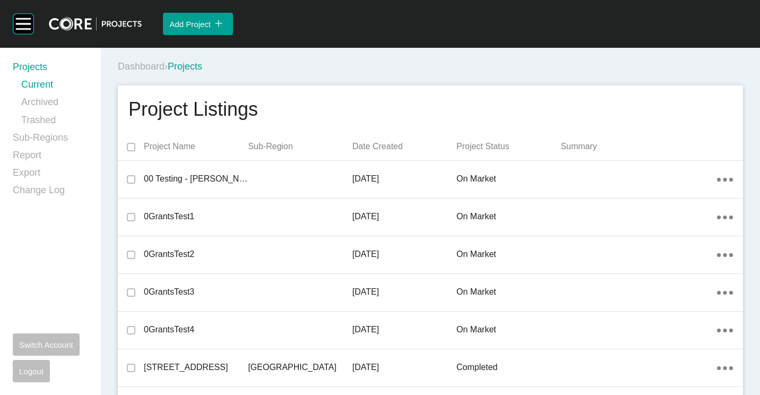
scroll to position [8192, 0]
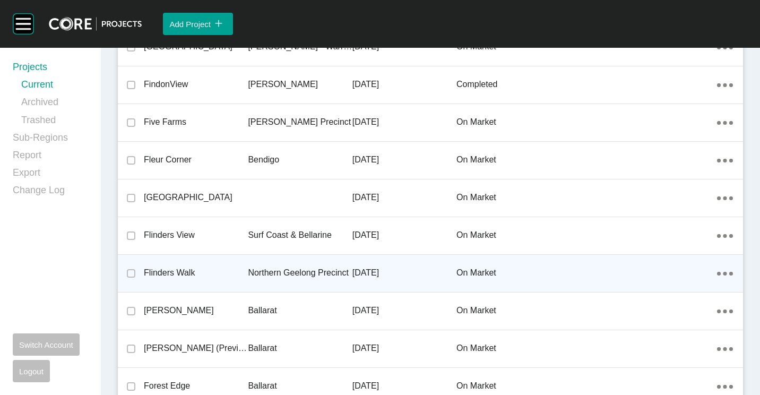
click at [260, 266] on div "Northern Geelong Precinct" at bounding box center [300, 272] width 104 height 33
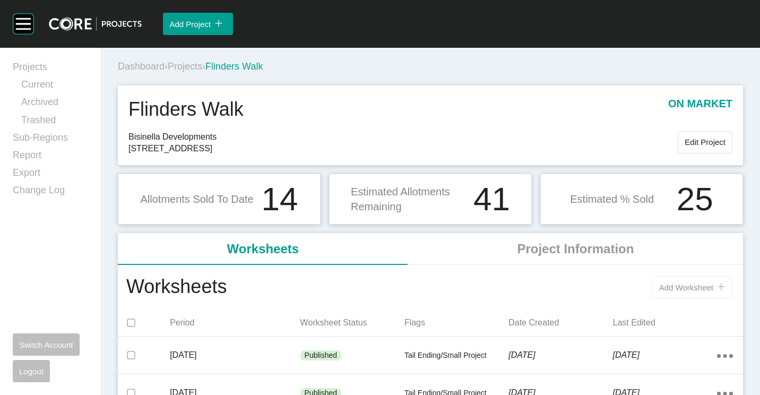
drag, startPoint x: 653, startPoint y: 294, endPoint x: 648, endPoint y: 286, distance: 9.7
click at [653, 294] on button "Add Worksheet icon/tick copy 11 Created with Sketch." at bounding box center [692, 287] width 80 height 22
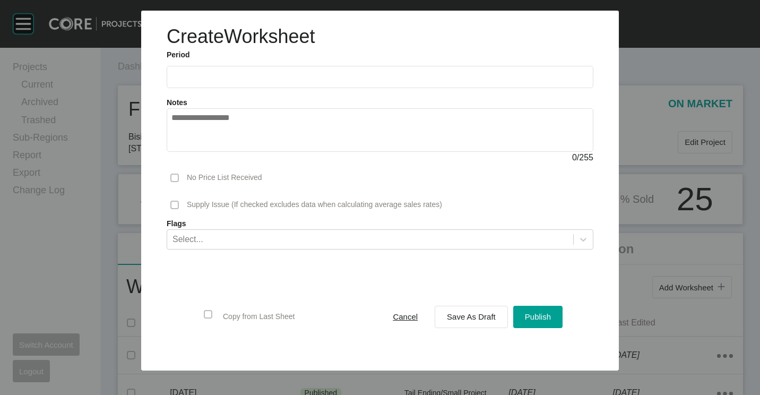
drag, startPoint x: 260, startPoint y: 84, endPoint x: 240, endPoint y: 82, distance: 19.7
click at [259, 84] on label at bounding box center [380, 77] width 427 height 22
click at [259, 81] on input "text" at bounding box center [379, 76] width 417 height 9
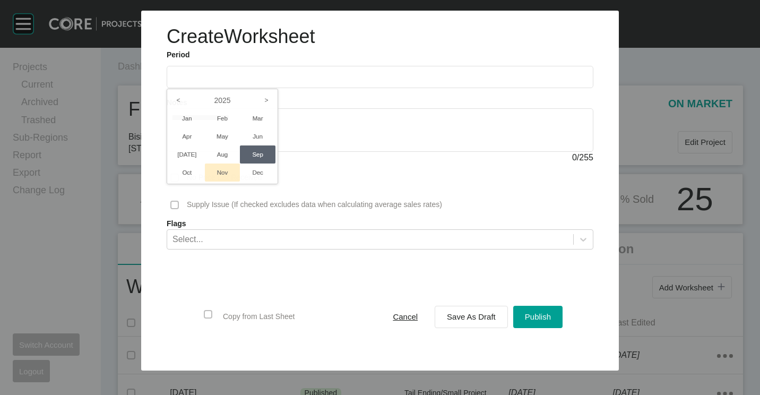
click at [222, 152] on li "Aug" at bounding box center [223, 154] width 36 height 18
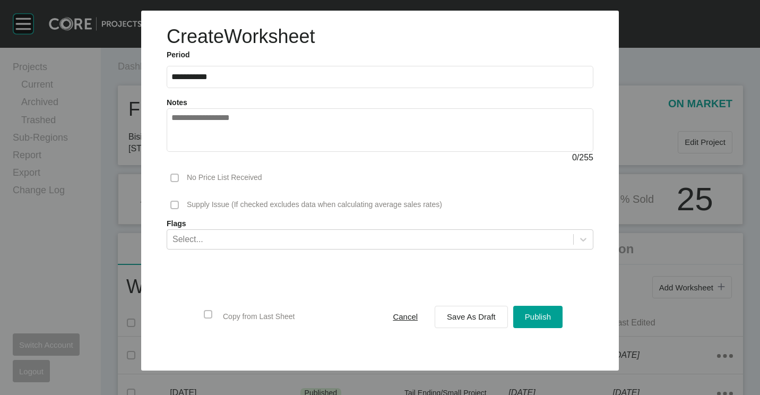
click at [205, 78] on input "**********" at bounding box center [379, 76] width 417 height 9
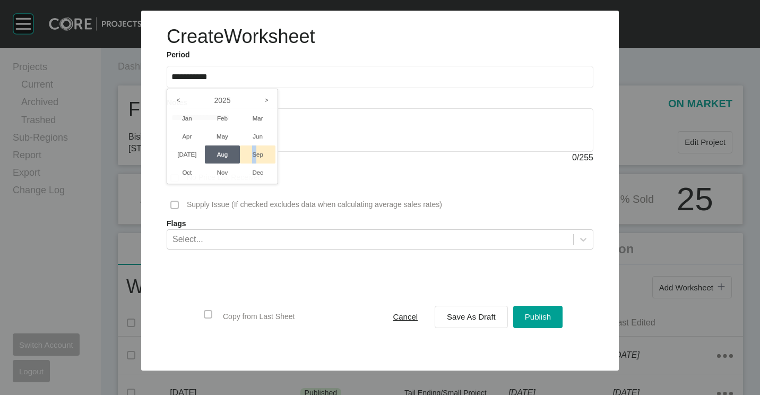
click at [254, 154] on li "Sep" at bounding box center [258, 154] width 36 height 18
type input "**********"
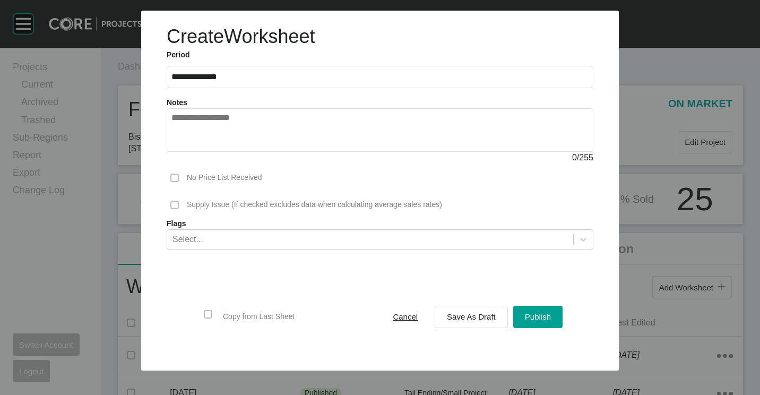
drag, startPoint x: 486, startPoint y: 316, endPoint x: 402, endPoint y: 169, distance: 169.4
click at [486, 315] on span "Save As Draft" at bounding box center [471, 316] width 49 height 9
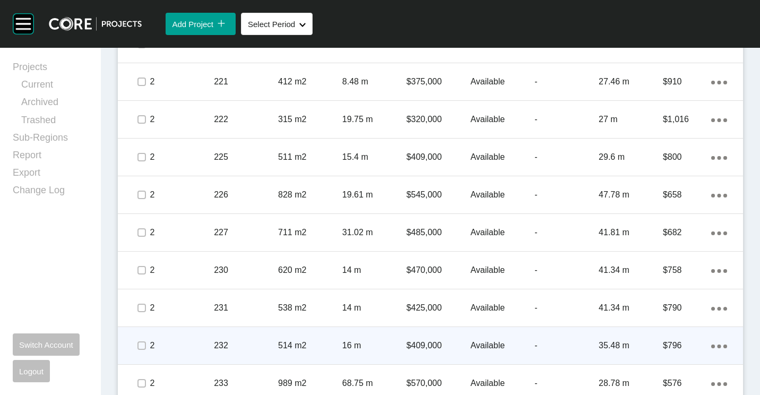
scroll to position [1569, 0]
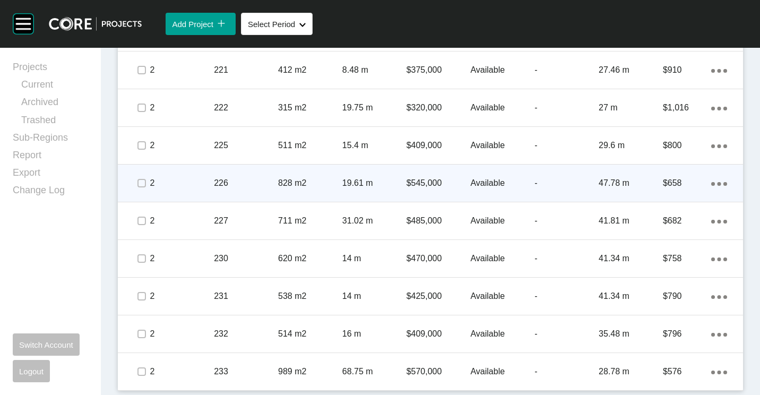
click at [229, 180] on p "226" at bounding box center [246, 183] width 64 height 12
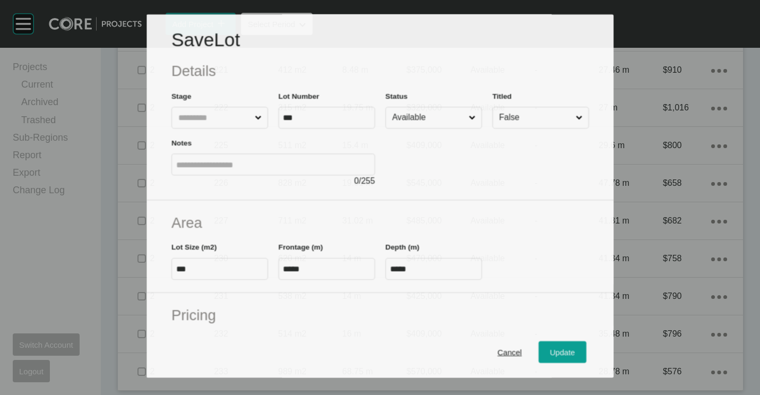
click at [427, 110] on input "Available" at bounding box center [428, 117] width 76 height 21
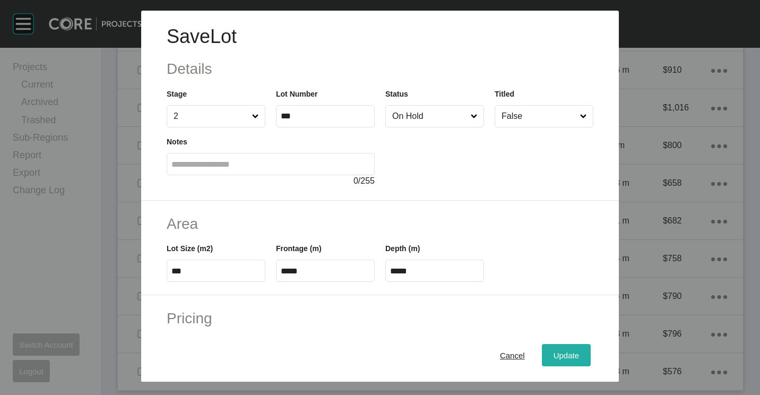
click at [571, 358] on div "Update" at bounding box center [566, 355] width 31 height 14
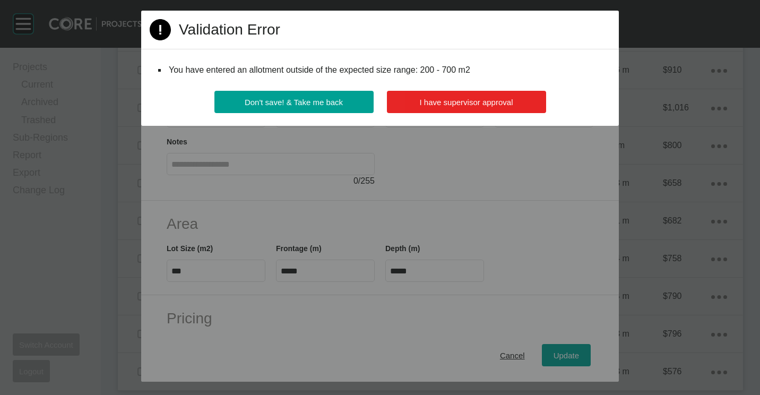
click at [423, 107] on button "I have supervisor approval" at bounding box center [466, 102] width 159 height 22
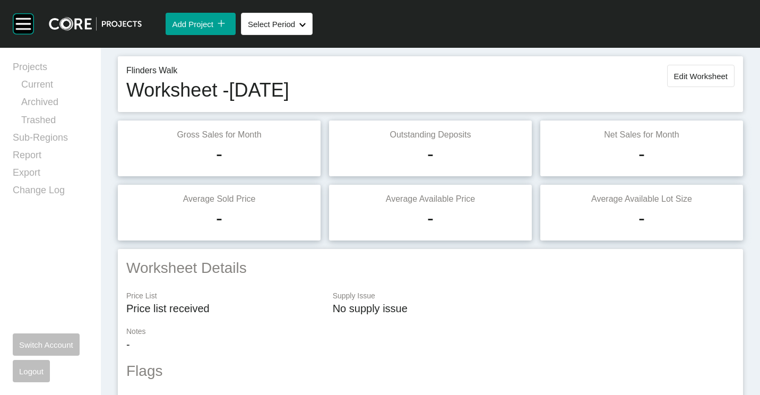
scroll to position [0, 0]
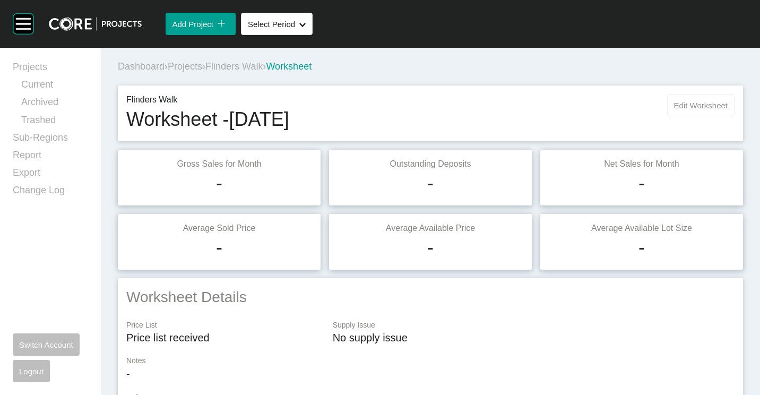
click at [682, 105] on span "Edit Worksheet" at bounding box center [701, 105] width 54 height 9
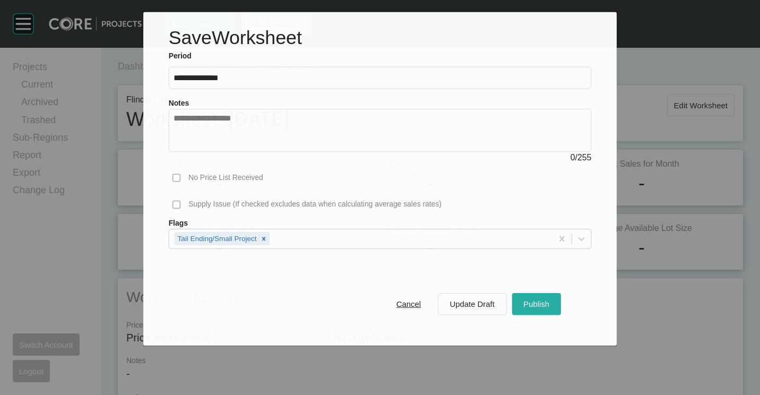
click at [536, 306] on span "Publish" at bounding box center [536, 303] width 26 height 9
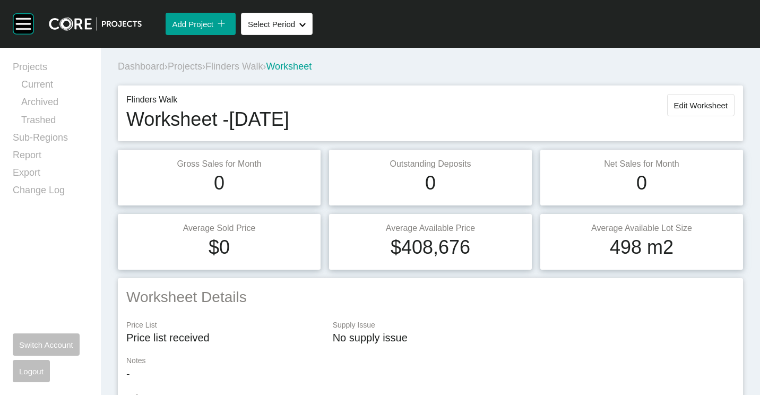
click at [202, 67] on span "Projects" at bounding box center [185, 66] width 34 height 11
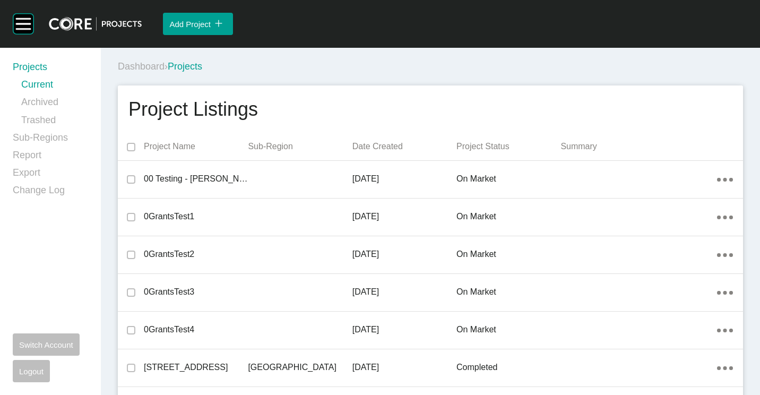
scroll to position [19454, 0]
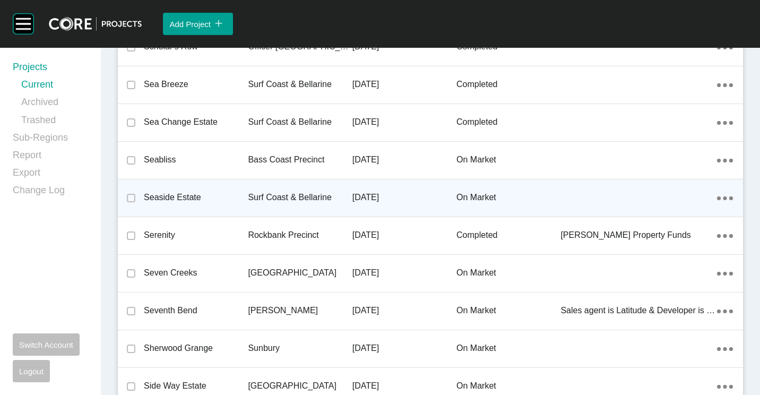
click at [287, 185] on div "Surf Coast & Bellarine" at bounding box center [300, 197] width 104 height 33
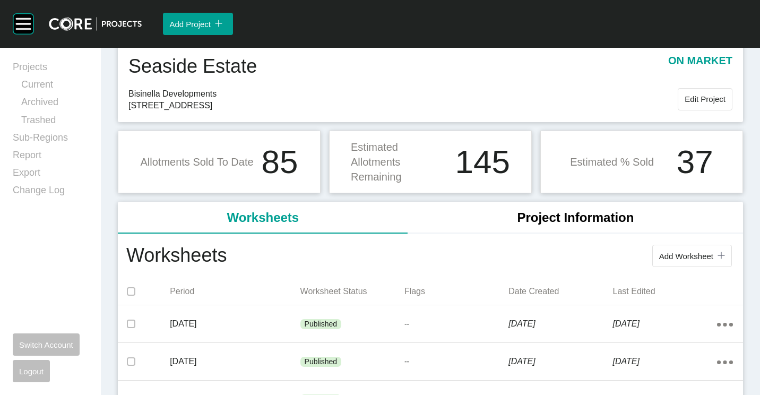
scroll to position [53, 0]
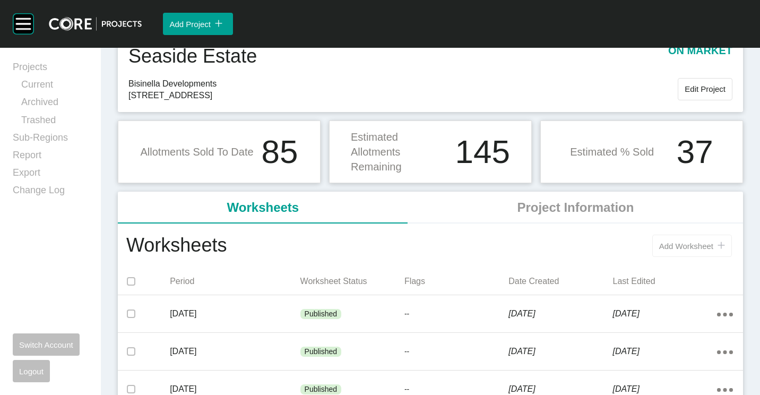
drag, startPoint x: 695, startPoint y: 240, endPoint x: 681, endPoint y: 232, distance: 16.4
click at [694, 240] on button "Add Worksheet icon/tick copy 11 Created with Sketch." at bounding box center [692, 245] width 80 height 22
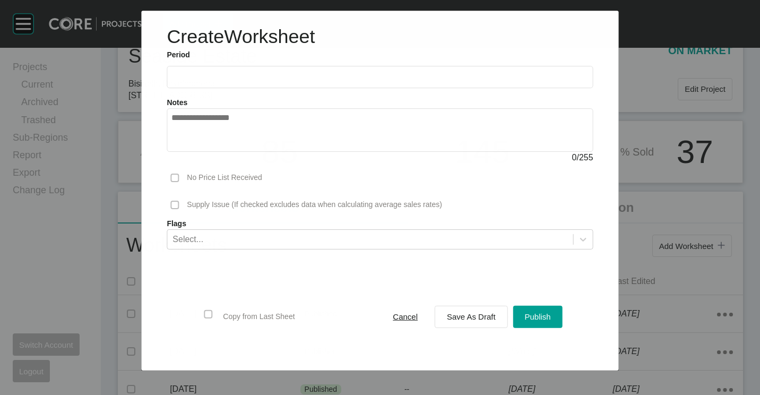
click at [232, 79] on input "text" at bounding box center [379, 77] width 416 height 9
click at [255, 156] on li "Sep" at bounding box center [258, 154] width 36 height 18
type input "**********"
click at [456, 317] on span "Save As Draft" at bounding box center [471, 316] width 49 height 9
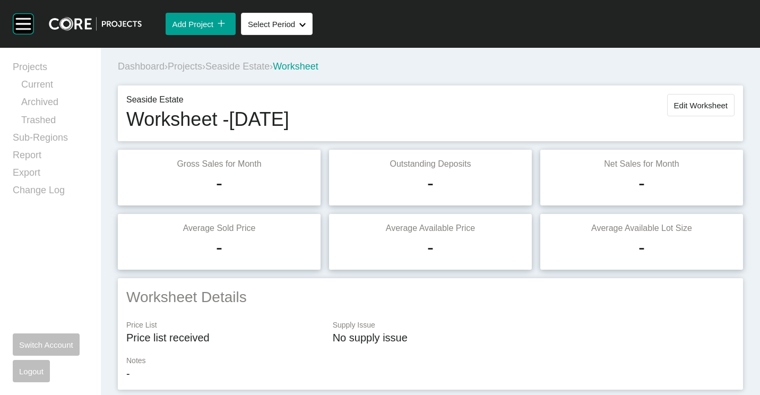
click at [249, 60] on div "Dashboard › Projects › Seaside Estate › Worksheet" at bounding box center [432, 66] width 629 height 13
click at [249, 66] on span "Seaside Estate" at bounding box center [237, 66] width 64 height 11
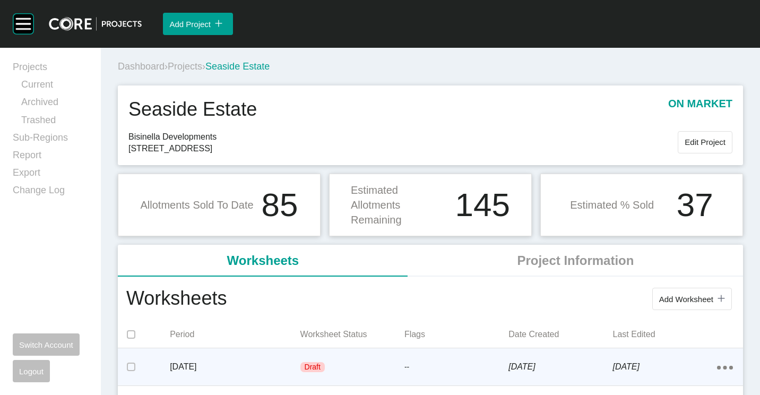
click at [243, 364] on p "[DATE]" at bounding box center [235, 367] width 130 height 12
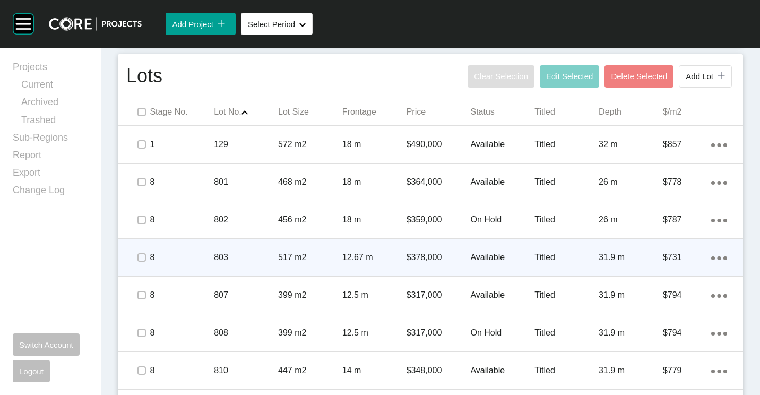
scroll to position [637, 0]
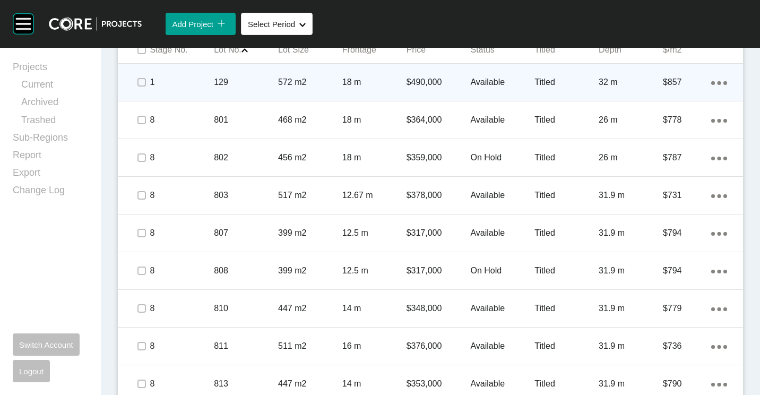
click at [713, 82] on icon "Action Menu Dots Copy 6 Created with Sketch." at bounding box center [719, 83] width 16 height 4
click at [671, 87] on link "Duplicate" at bounding box center [667, 84] width 40 height 16
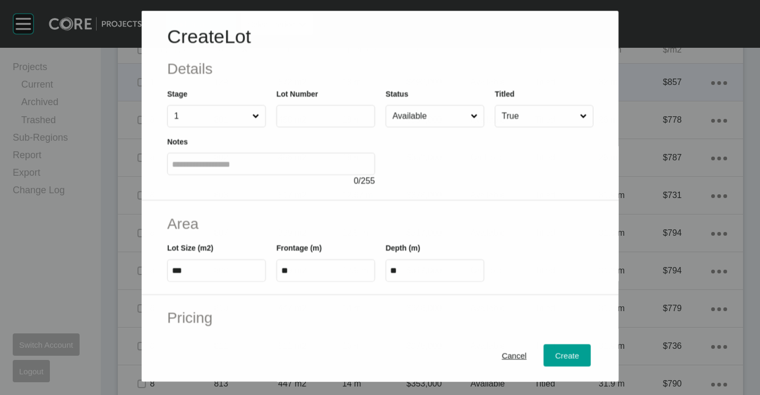
click at [324, 119] on input "text" at bounding box center [325, 116] width 89 height 9
type input "***"
type input "******"
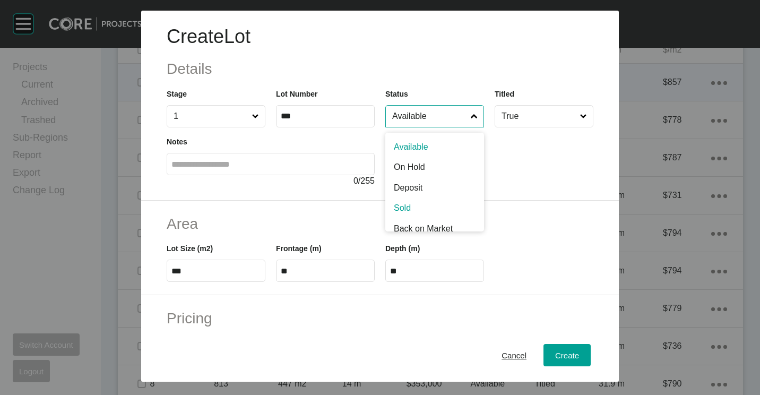
scroll to position [7, 0]
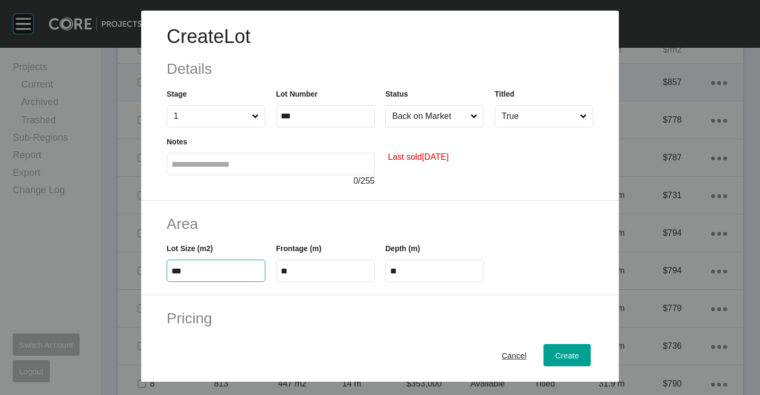
type input "***"
type input "****"
type input "***"
click at [334, 279] on label "**" at bounding box center [325, 270] width 99 height 22
click at [334, 275] on input "**" at bounding box center [325, 270] width 89 height 9
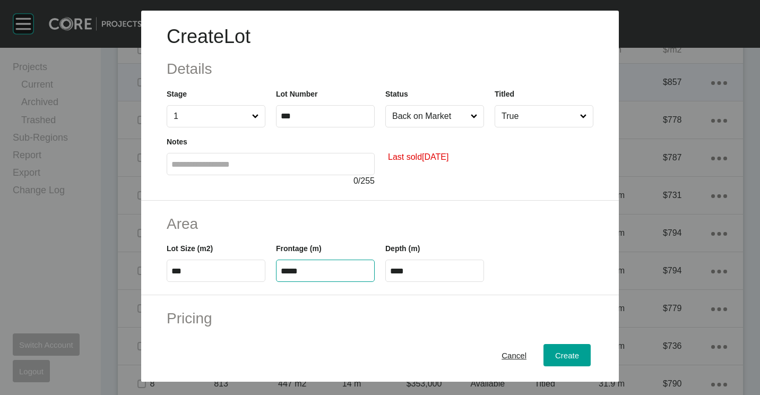
type input "*****"
type input "**"
type input "*"
type input "*******"
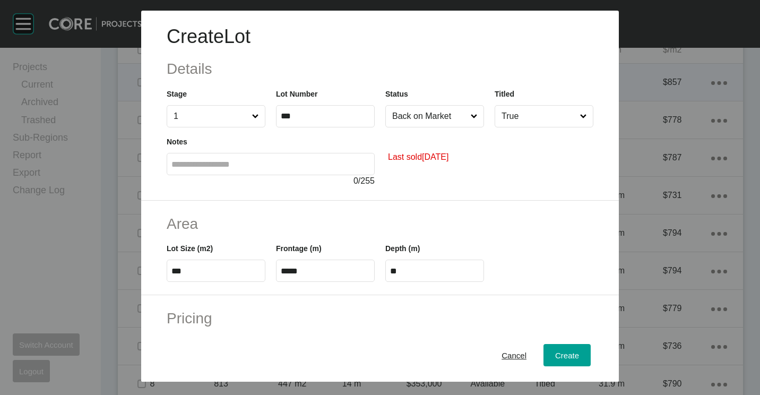
type input "***"
click at [567, 355] on span "Create" at bounding box center [567, 355] width 24 height 9
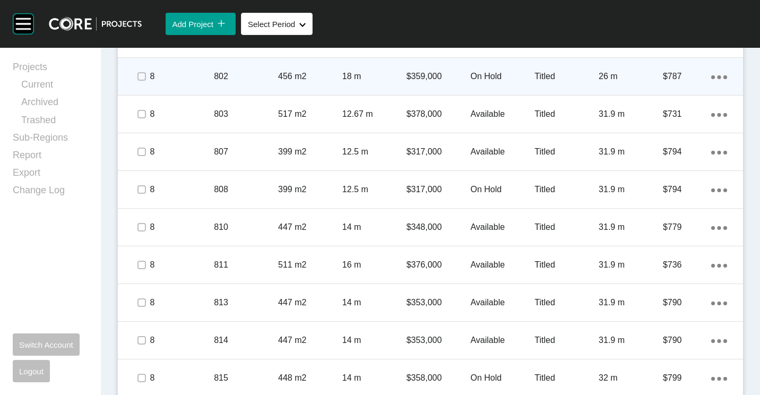
scroll to position [743, 0]
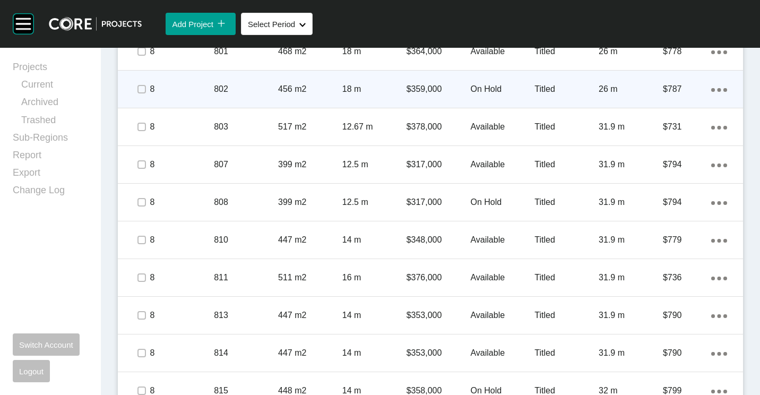
click at [239, 83] on p "802" at bounding box center [246, 89] width 64 height 12
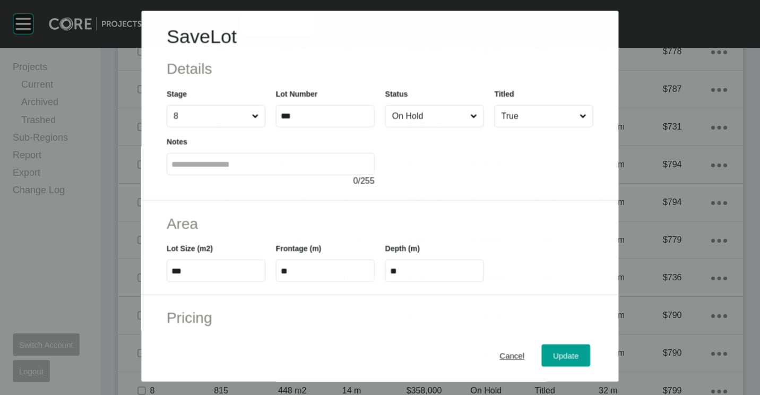
drag, startPoint x: 421, startPoint y: 110, endPoint x: 420, endPoint y: 116, distance: 5.9
click at [421, 111] on input "On Hold" at bounding box center [429, 116] width 78 height 21
click at [563, 353] on span "Update" at bounding box center [565, 355] width 25 height 9
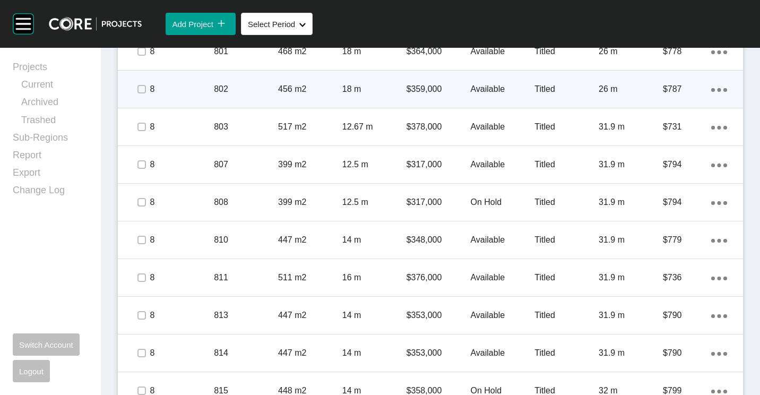
scroll to position [690, 0]
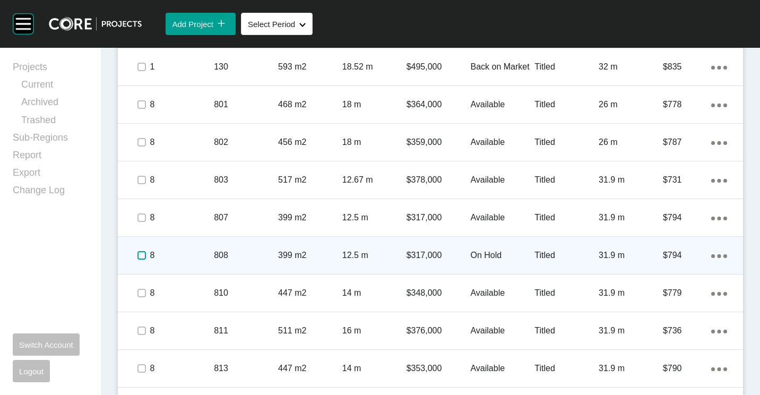
drag, startPoint x: 142, startPoint y: 255, endPoint x: 156, endPoint y: 262, distance: 16.4
click at [142, 255] on label at bounding box center [141, 255] width 8 height 8
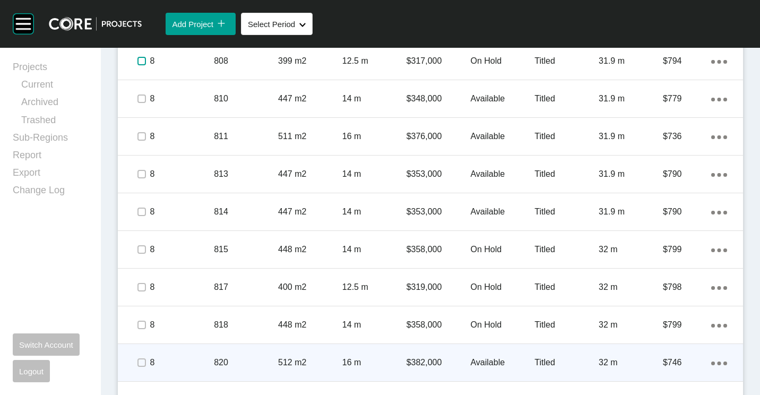
scroll to position [955, 0]
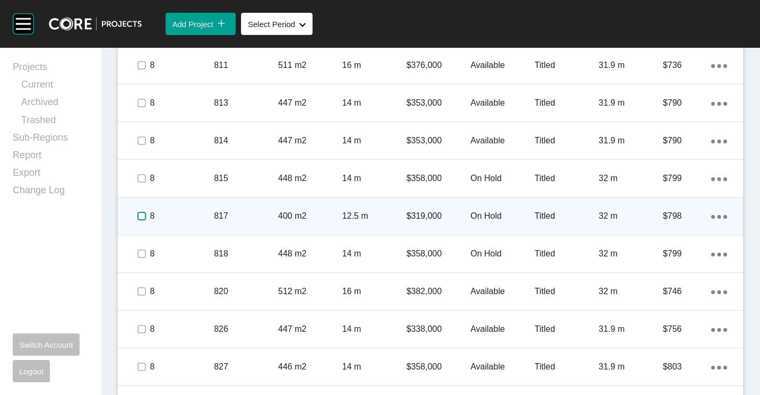
drag, startPoint x: 141, startPoint y: 214, endPoint x: 255, endPoint y: 234, distance: 116.3
click at [142, 215] on label at bounding box center [141, 216] width 8 height 8
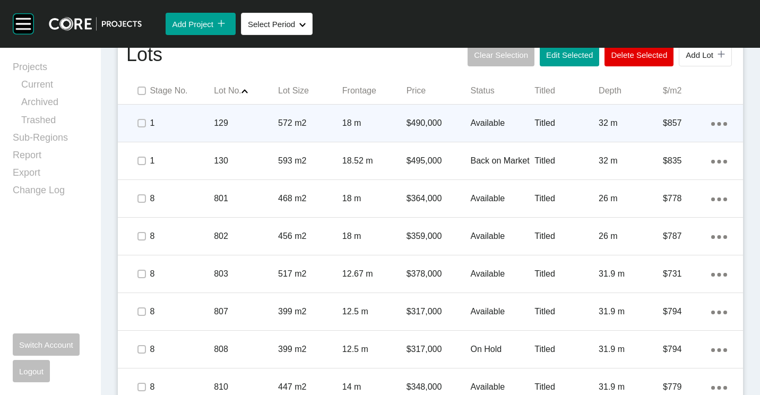
scroll to position [510, 0]
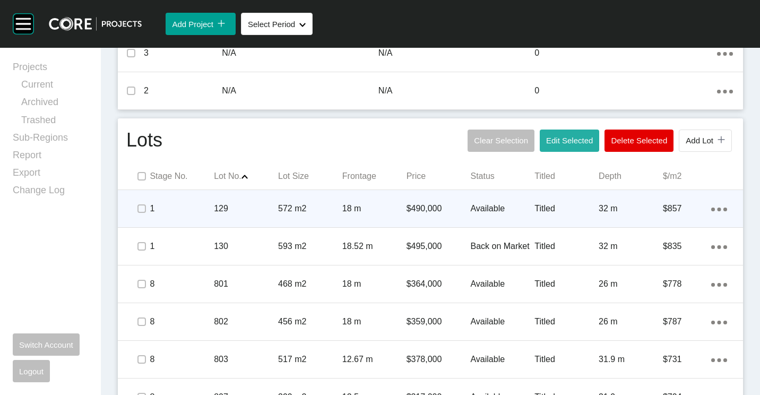
click at [556, 142] on span "Edit Selected" at bounding box center [569, 140] width 47 height 9
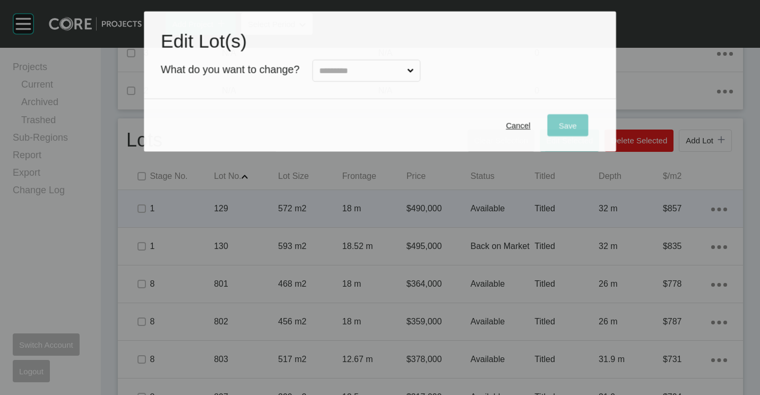
click at [399, 66] on input "text" at bounding box center [361, 70] width 88 height 21
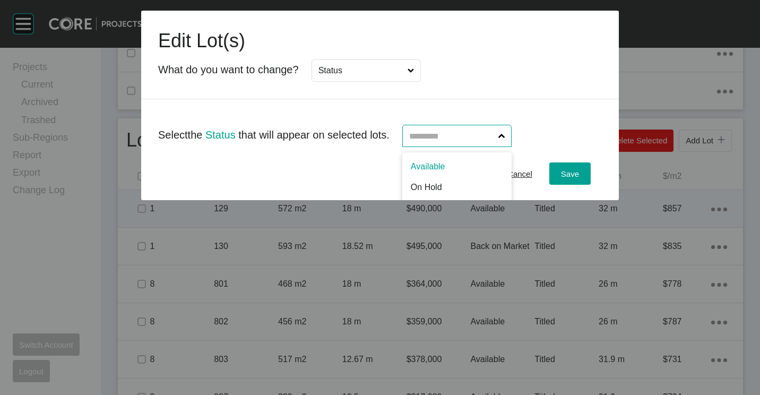
drag, startPoint x: 465, startPoint y: 132, endPoint x: 464, endPoint y: 139, distance: 6.9
click at [465, 137] on input "text" at bounding box center [451, 135] width 89 height 21
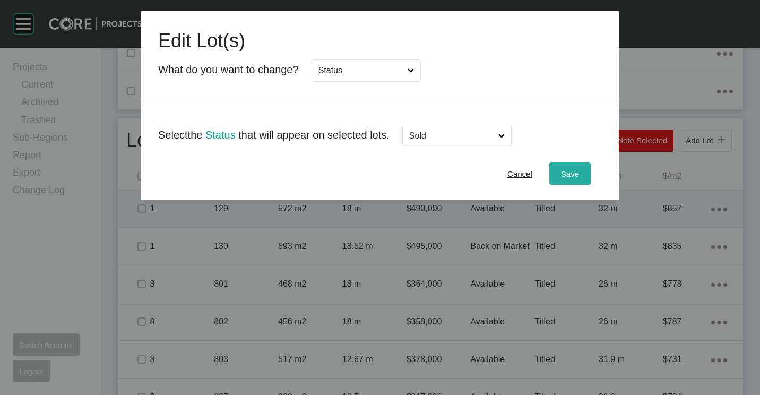
click at [554, 174] on button "Save" at bounding box center [569, 173] width 41 height 22
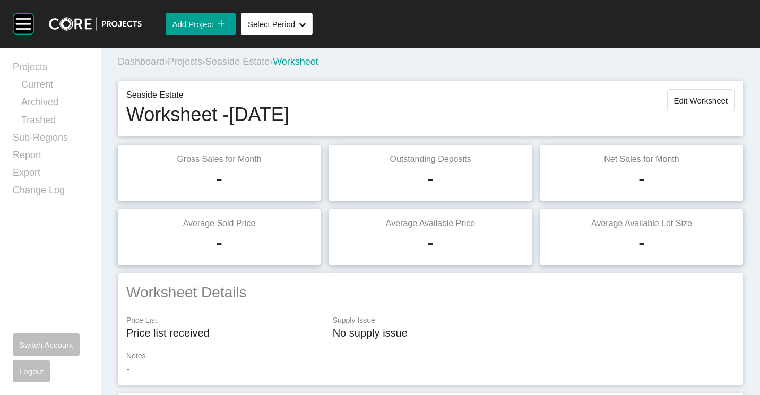
scroll to position [0, 0]
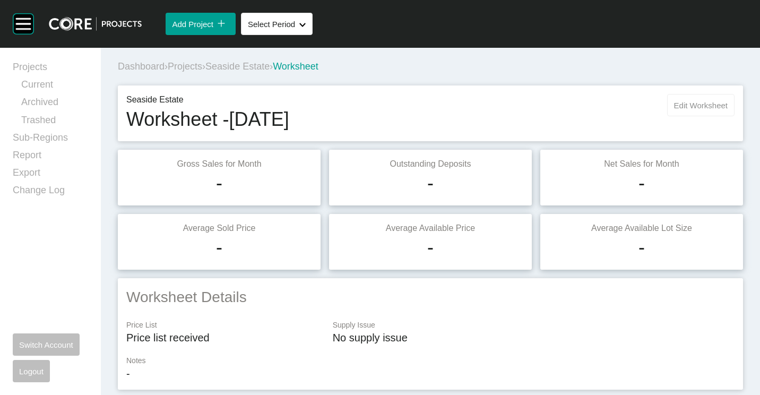
click at [674, 108] on span "Edit Worksheet" at bounding box center [701, 105] width 54 height 9
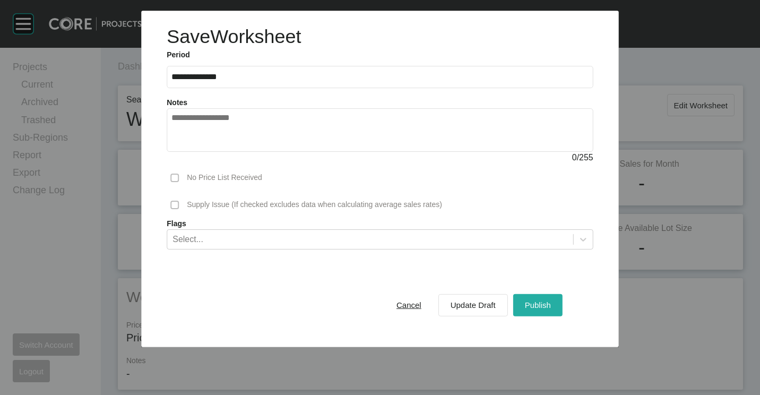
drag, startPoint x: 542, startPoint y: 301, endPoint x: 461, endPoint y: 187, distance: 139.7
click at [541, 301] on span "Publish" at bounding box center [538, 304] width 26 height 9
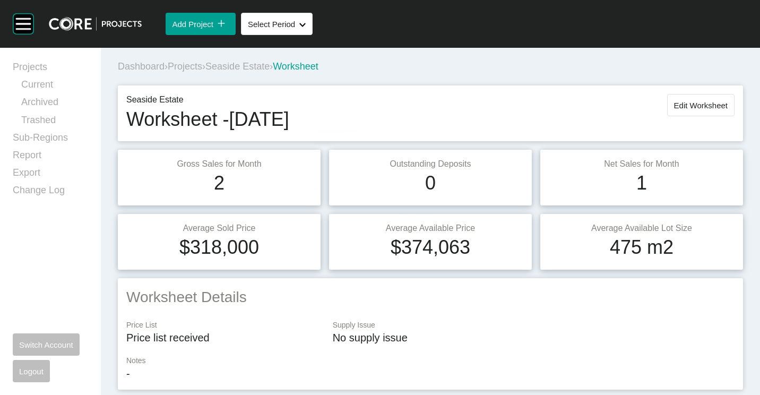
click at [187, 64] on span "Projects" at bounding box center [185, 66] width 34 height 11
